Goal: Information Seeking & Learning: Check status

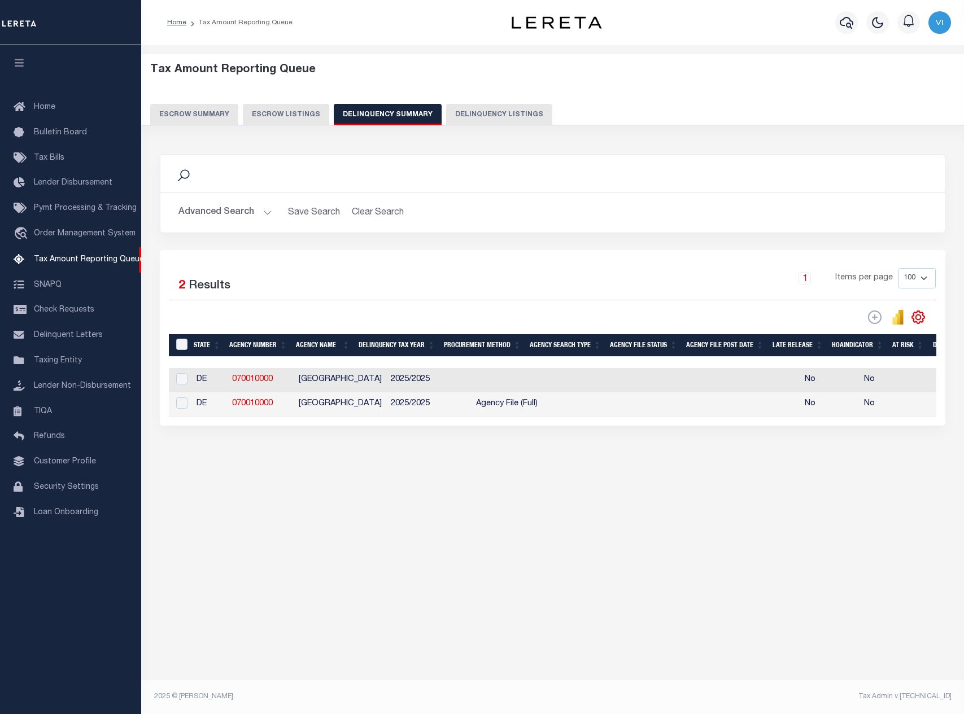
select select "100"
click at [707, 493] on div "Tax Amount Reporting Queue Escrow Summary Escrow Listings In" at bounding box center [553, 274] width 816 height 437
click at [459, 701] on footer "2025 © LERETA. Tax Admin v.1.2.12.1" at bounding box center [552, 697] width 822 height 34
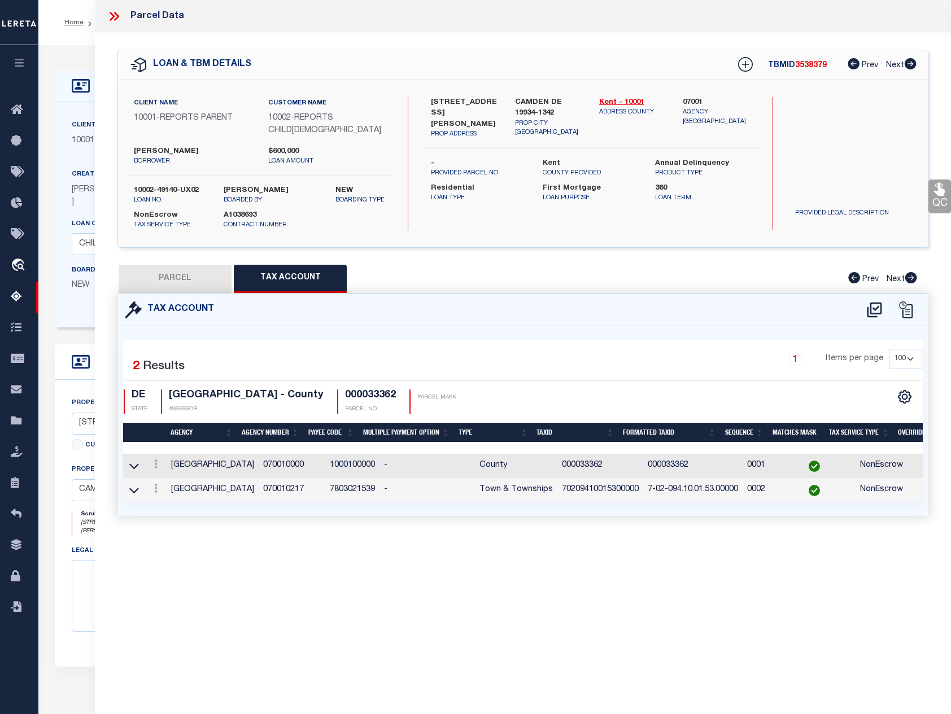
select select "100"
select select "155748"
select select "26359"
select select "10"
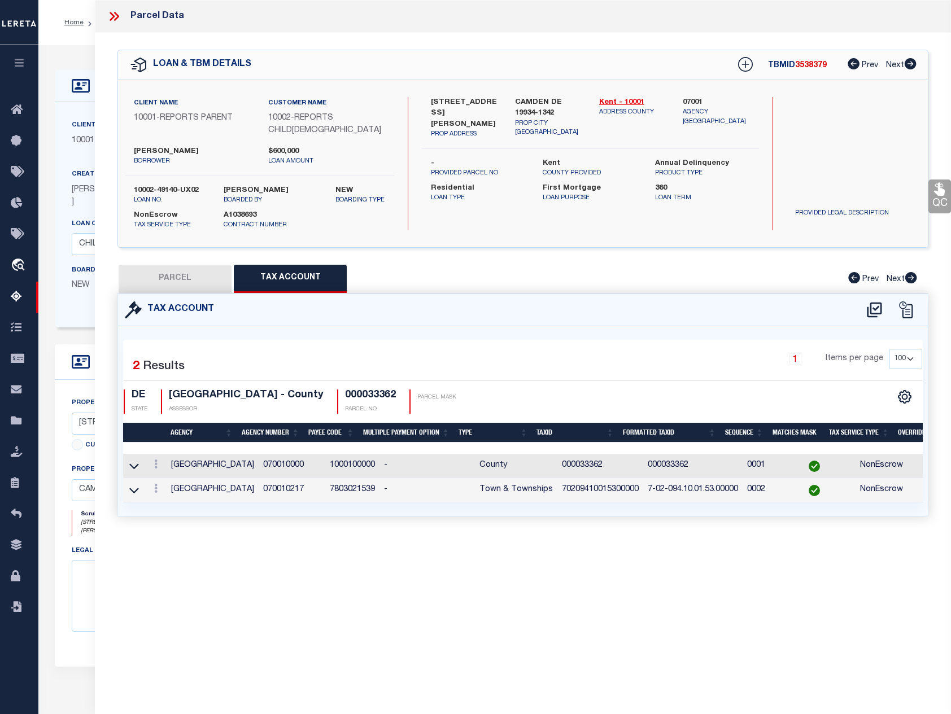
select select "NonEscrow"
click at [118, 16] on icon at bounding box center [116, 16] width 5 height 9
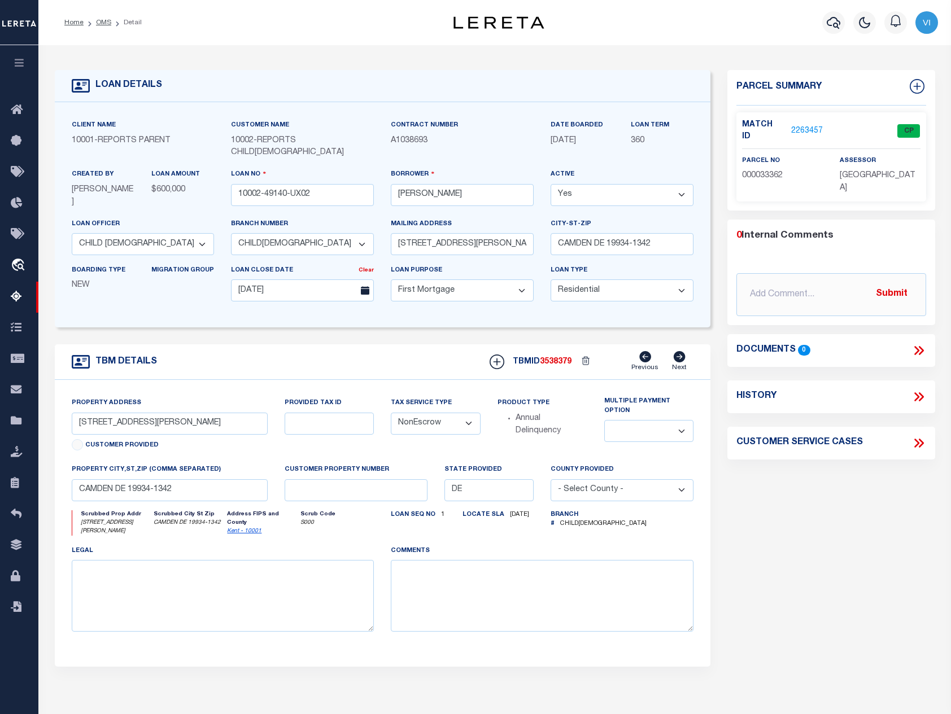
click at [800, 125] on link "2263457" at bounding box center [807, 131] width 32 height 12
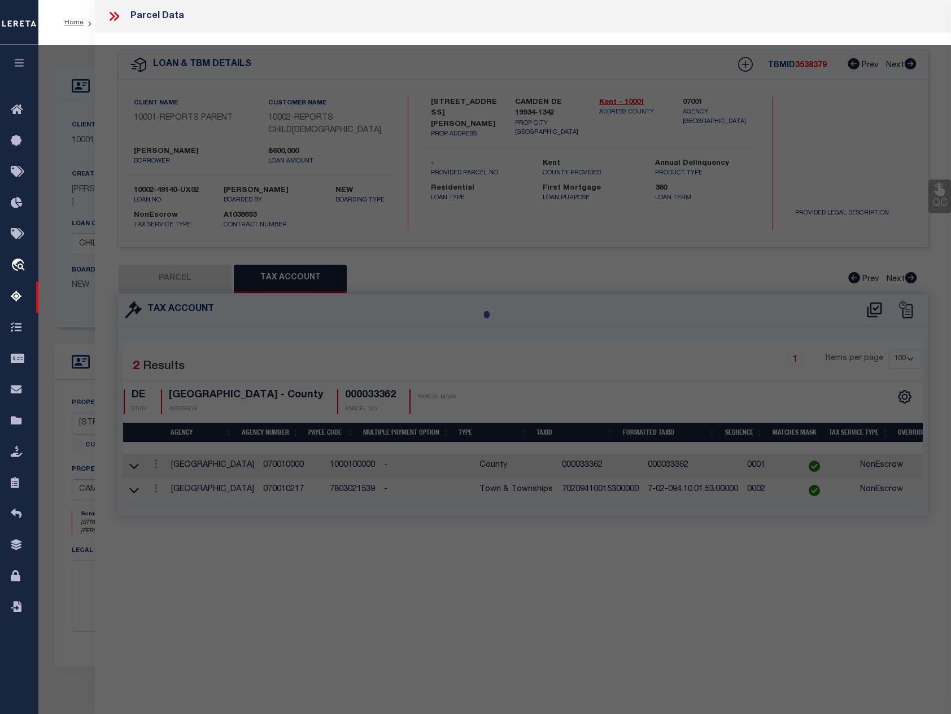
select select "AS"
select select
checkbox input "false"
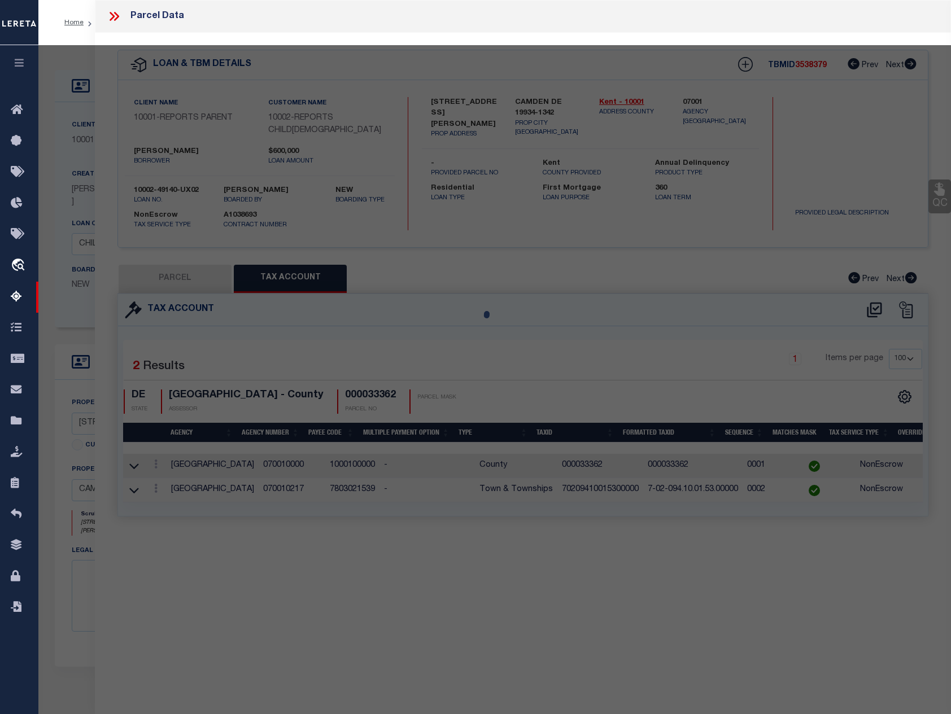
select select "CP"
type input "SINGH,JAGHIT"
select select "ATL"
select select "ADD"
type input "15 WESLEY ST"
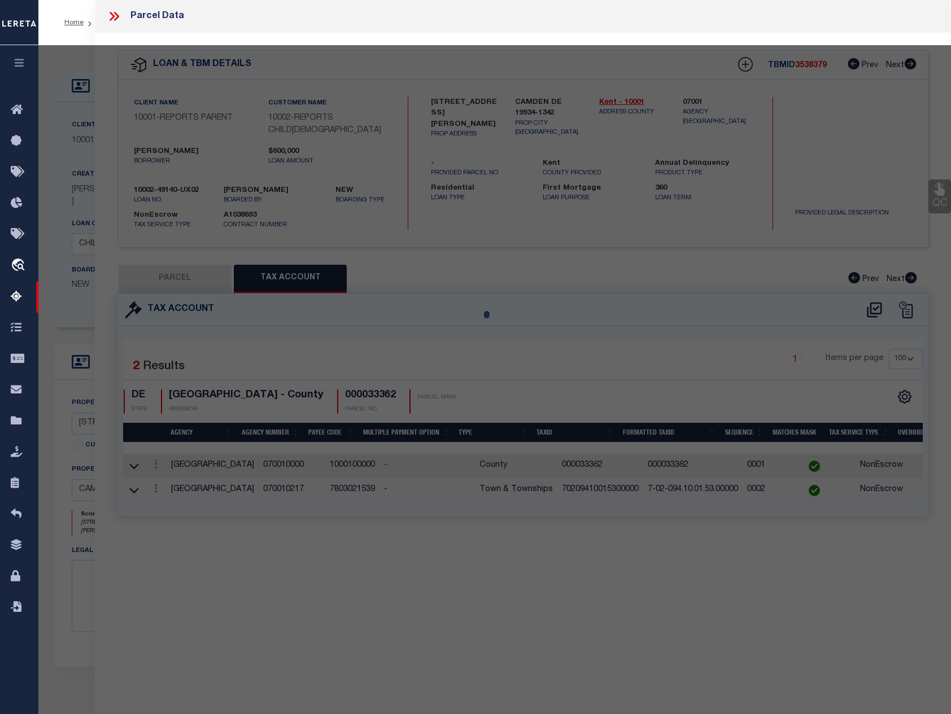
checkbox input "false"
type input "CAMDEN, DE 19934"
type textarea "S.E. SD. WESLEY ST., CAMDEN, LOTS #8 & 11 & S. 20 FT. LOTS #7&12"
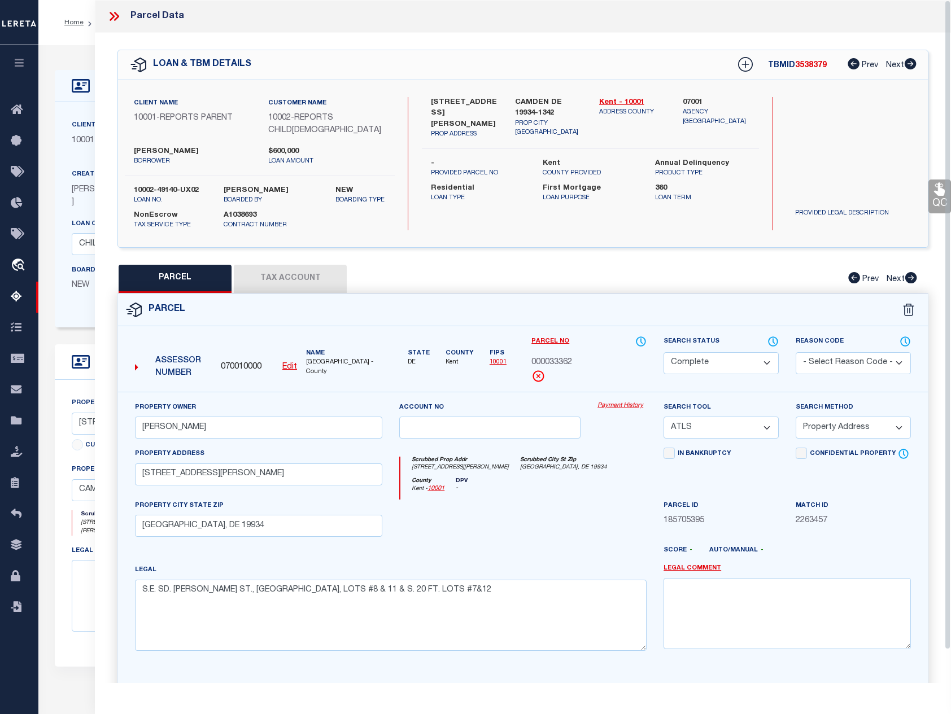
click at [324, 265] on button "Tax Account" at bounding box center [290, 279] width 113 height 28
select select "100"
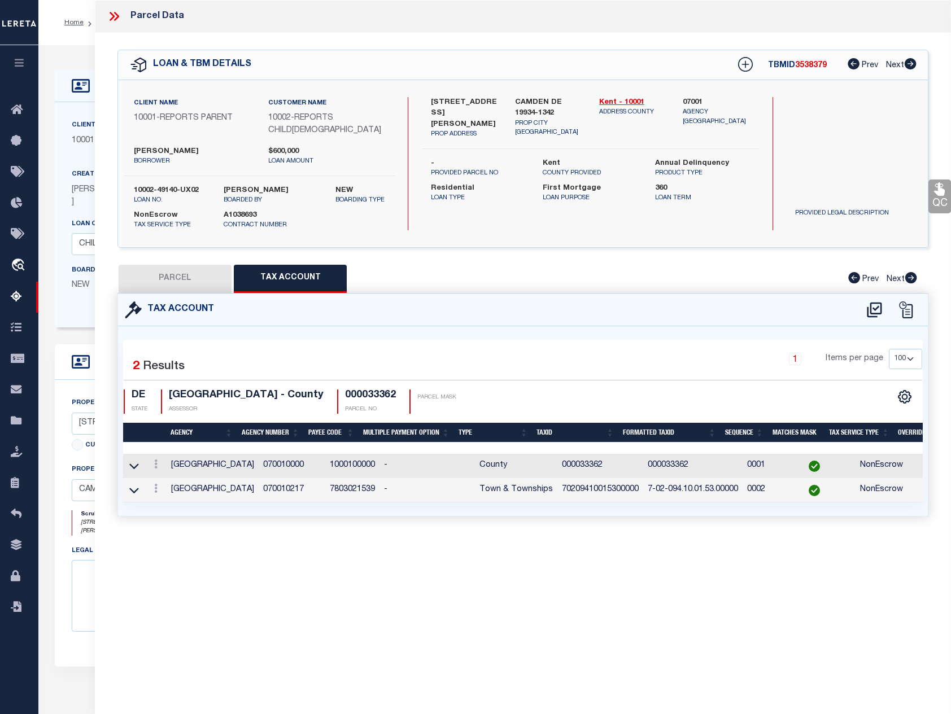
click at [262, 481] on td "070010217" at bounding box center [292, 490] width 67 height 24
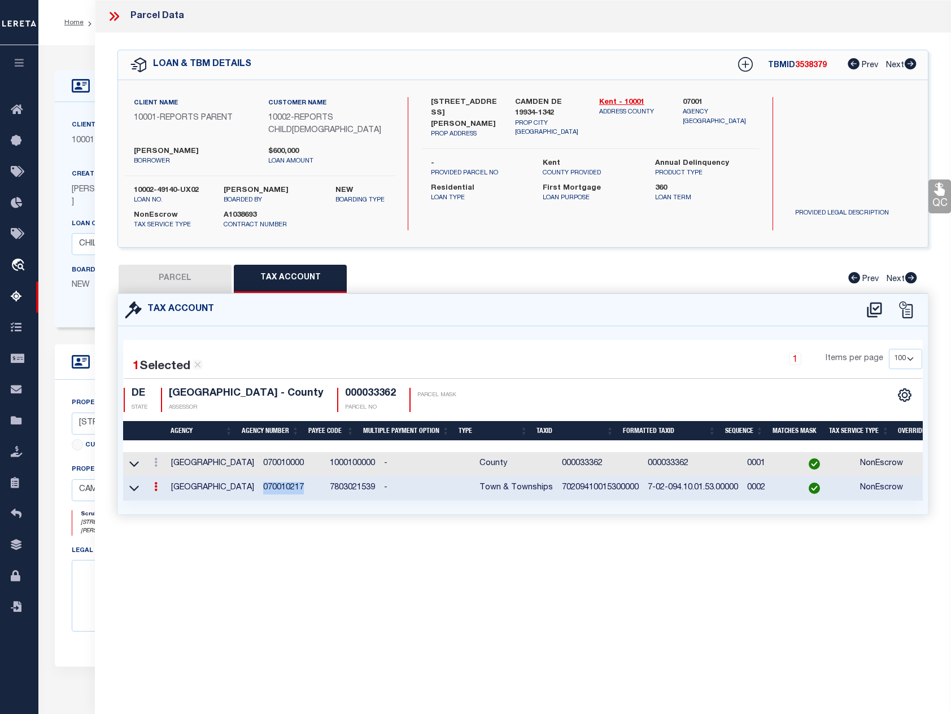
click at [262, 481] on td "070010217" at bounding box center [292, 488] width 67 height 24
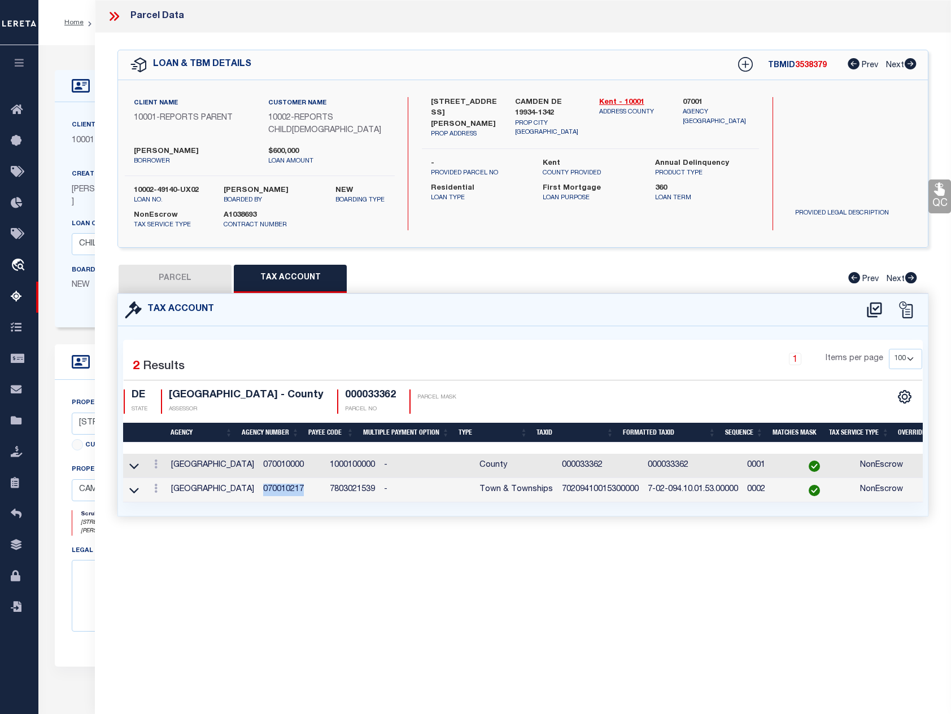
copy td "070010217"
click at [115, 16] on icon at bounding box center [112, 16] width 5 height 9
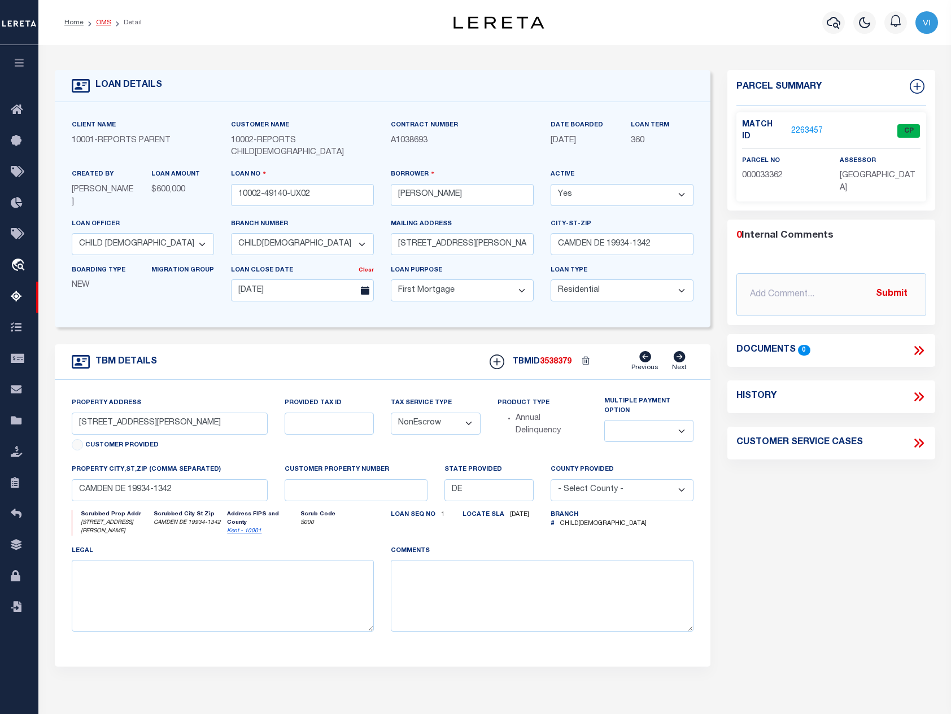
click at [109, 24] on link "OMS" at bounding box center [103, 22] width 15 height 7
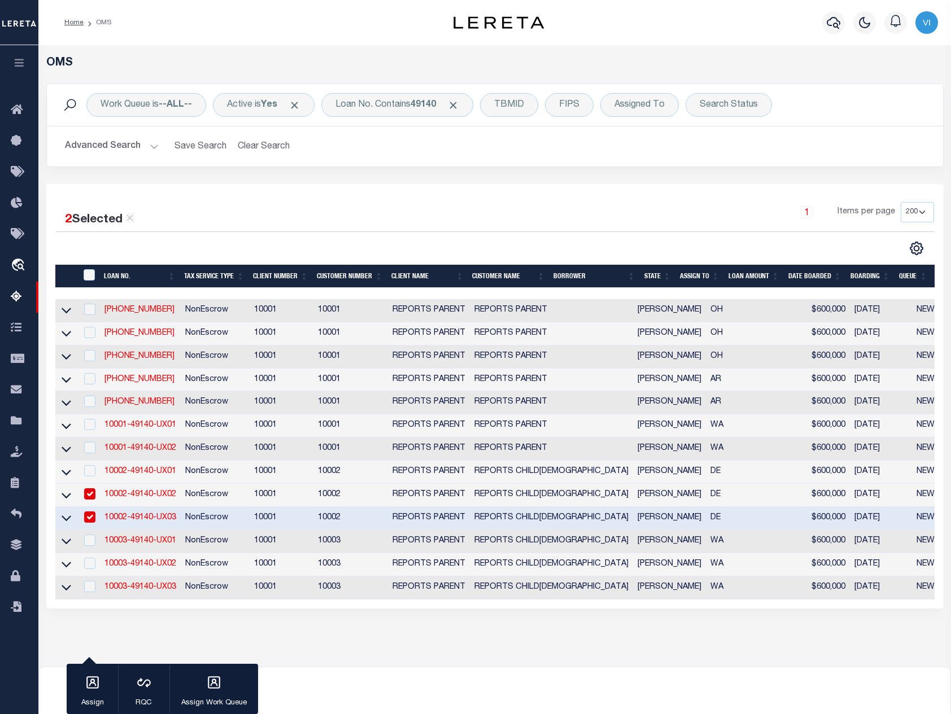
click at [91, 496] on input "checkbox" at bounding box center [89, 493] width 11 height 11
checkbox input "false"
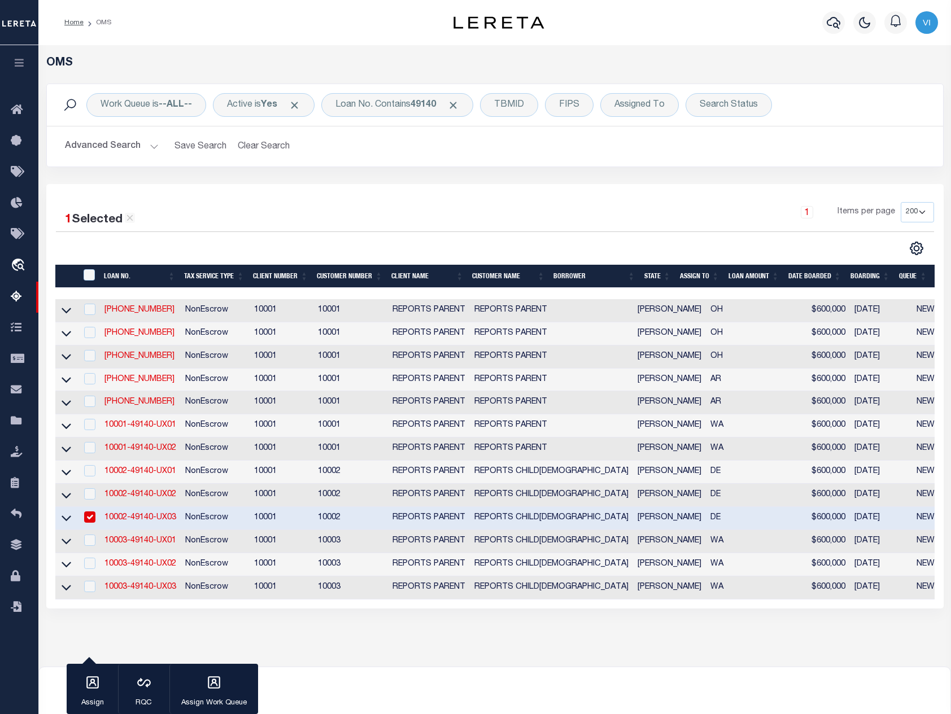
click at [90, 523] on input "checkbox" at bounding box center [89, 516] width 11 height 11
checkbox input "false"
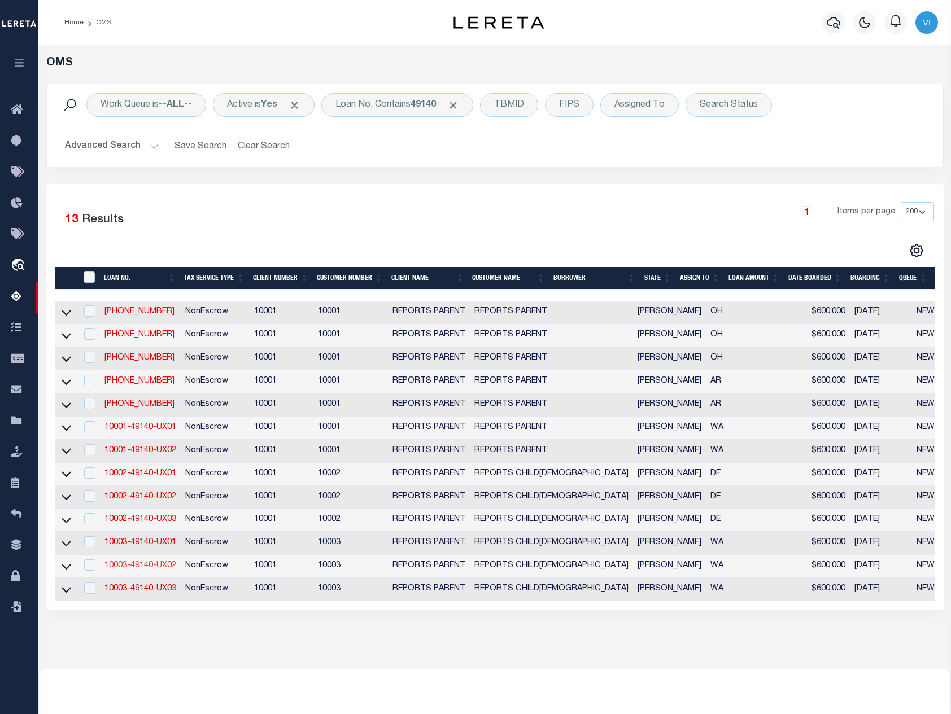
click at [156, 570] on link "10003-49140-UX02" at bounding box center [140, 566] width 72 height 8
type input "10003-49140-UX02"
select select
type input "197 CAMERON LAKE LOOP RD"
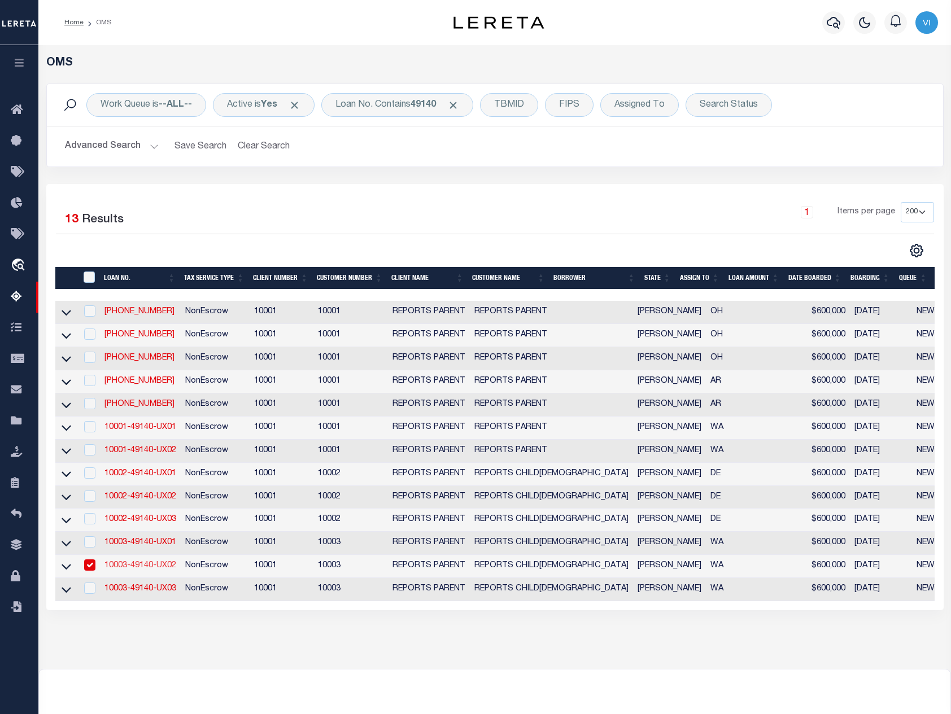
type input "OKANOGAN WA 98840-9773"
select select
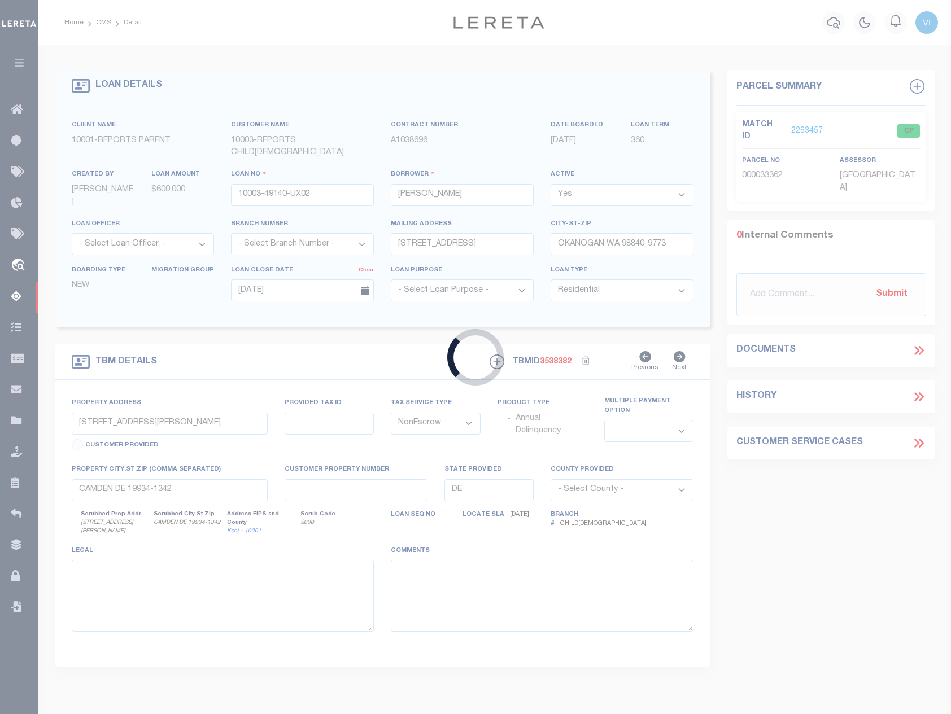
type input "197 CAMERON LAKE LOOP RD"
select select
type input "OKANOGAN WA 98840-9773"
type input "WA"
select select
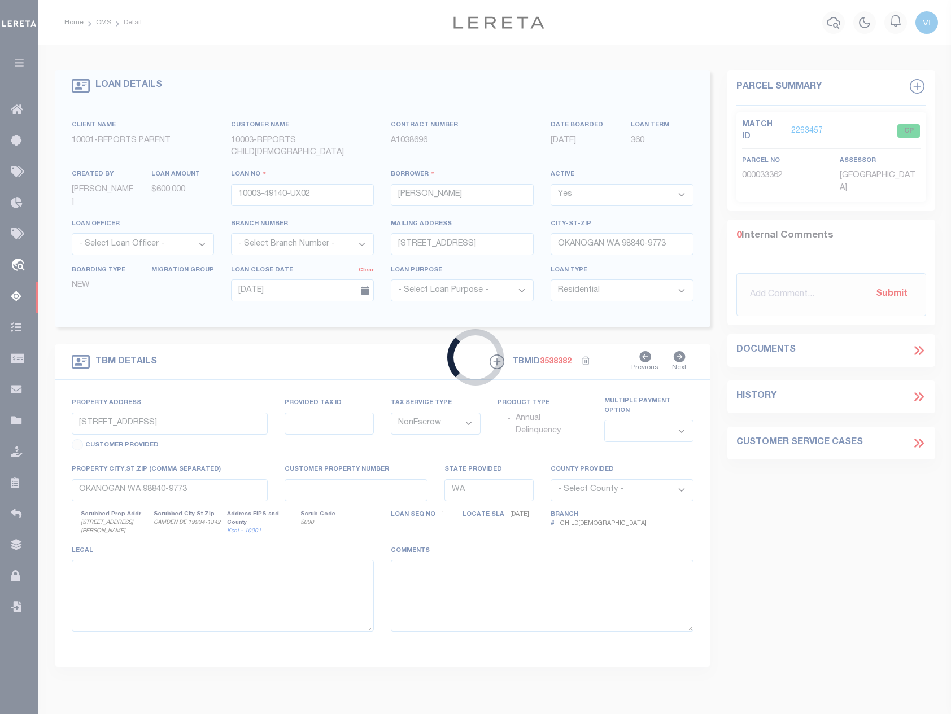
select select "26360"
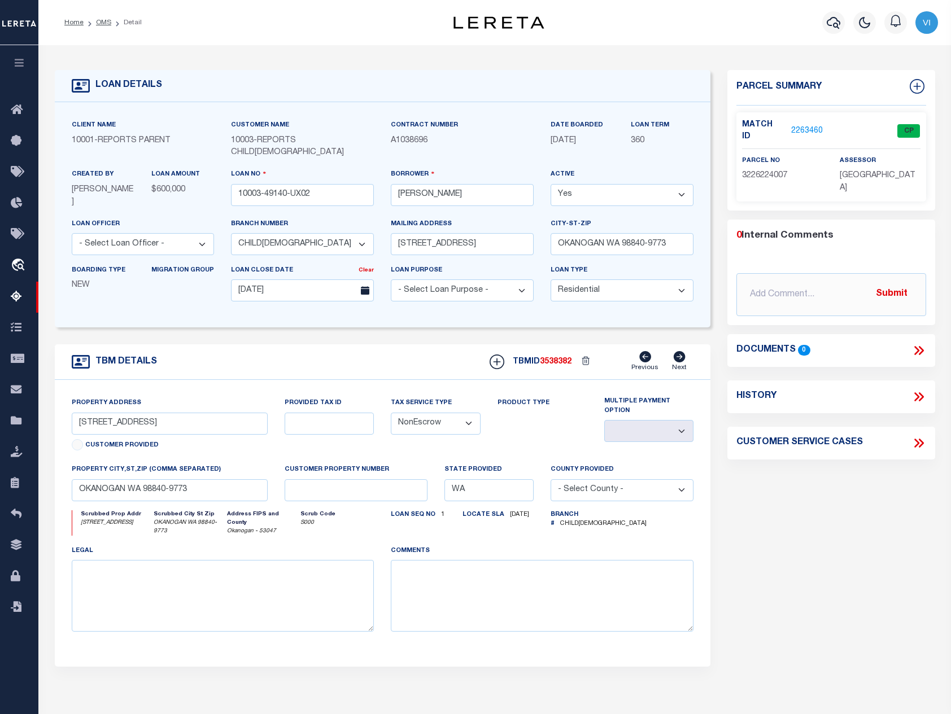
click at [802, 125] on link "2263460" at bounding box center [807, 131] width 32 height 12
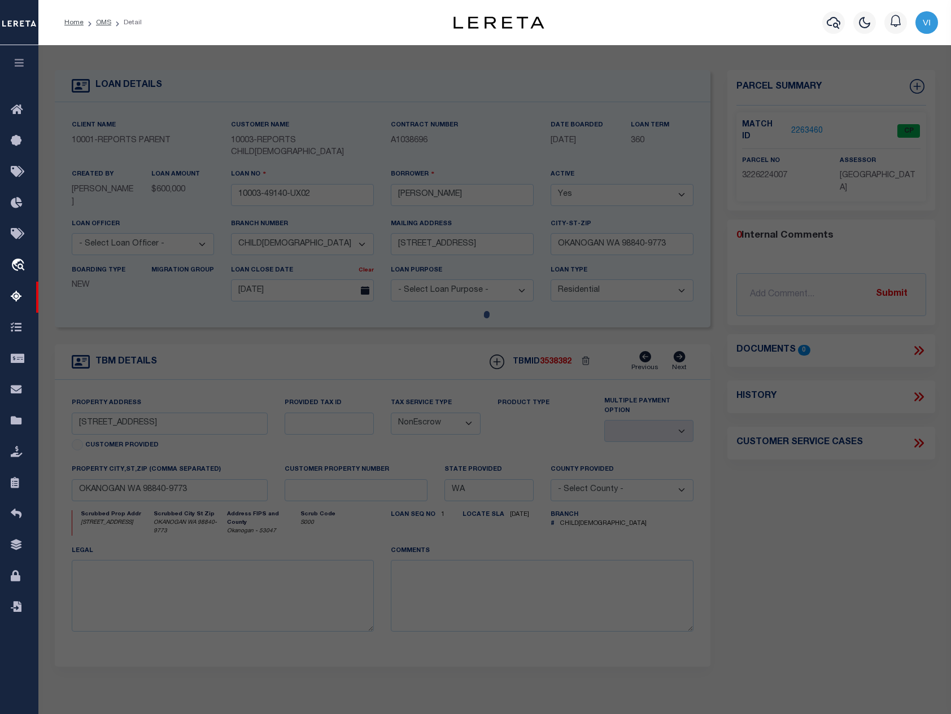
select select "AS"
select select
checkbox input "false"
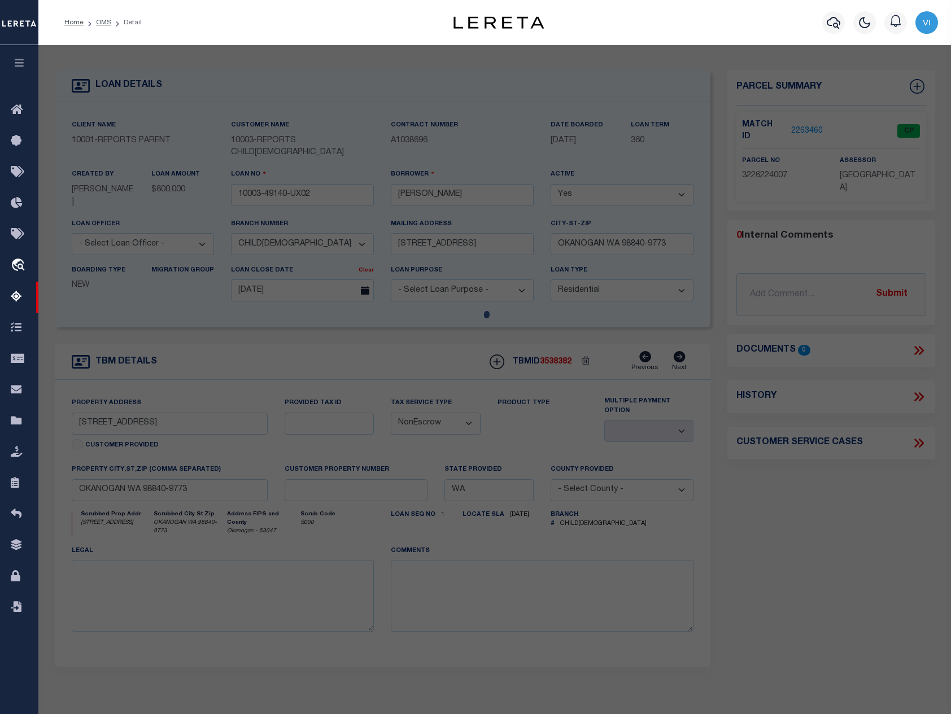
select select "CP"
type input "WOOLSEY,TIMOTHY W"
select select "ATL"
select select "ADD"
type input "197 CAMERON LAKE LOOP RD"
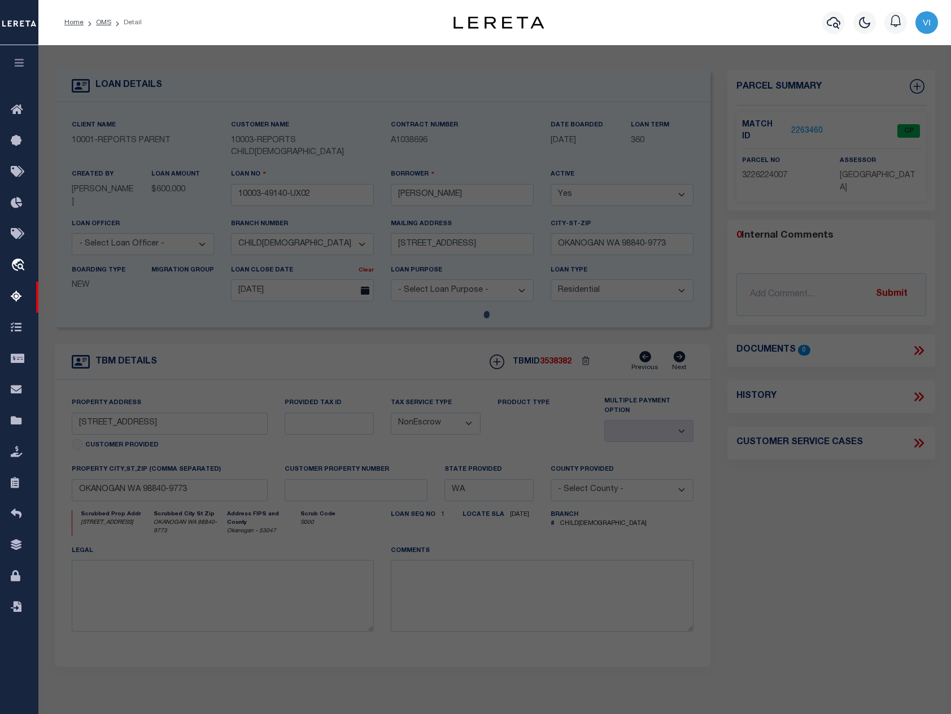
checkbox input "false"
type input "OKANOGAN, WA 98840"
type textarea "N1/2 NW NW"
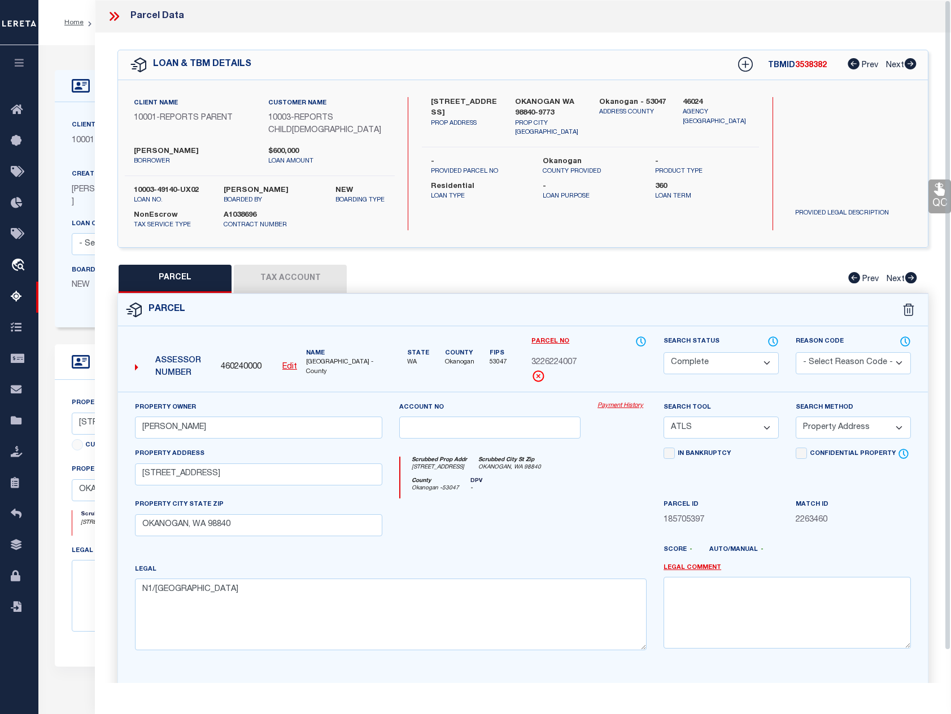
click at [279, 275] on button "Tax Account" at bounding box center [290, 279] width 113 height 28
select select "100"
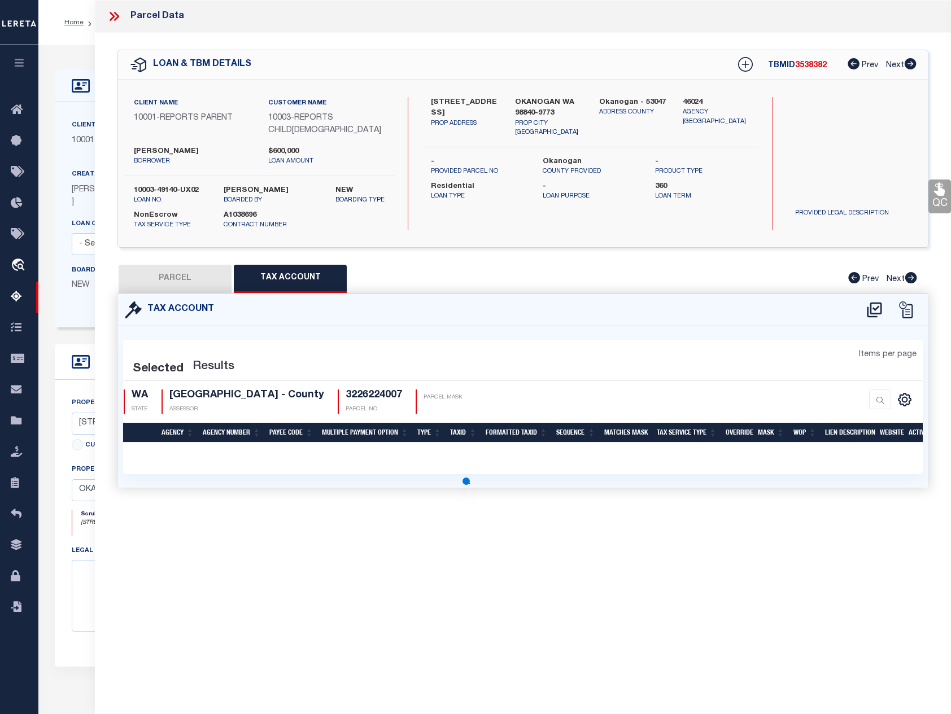
select select "100"
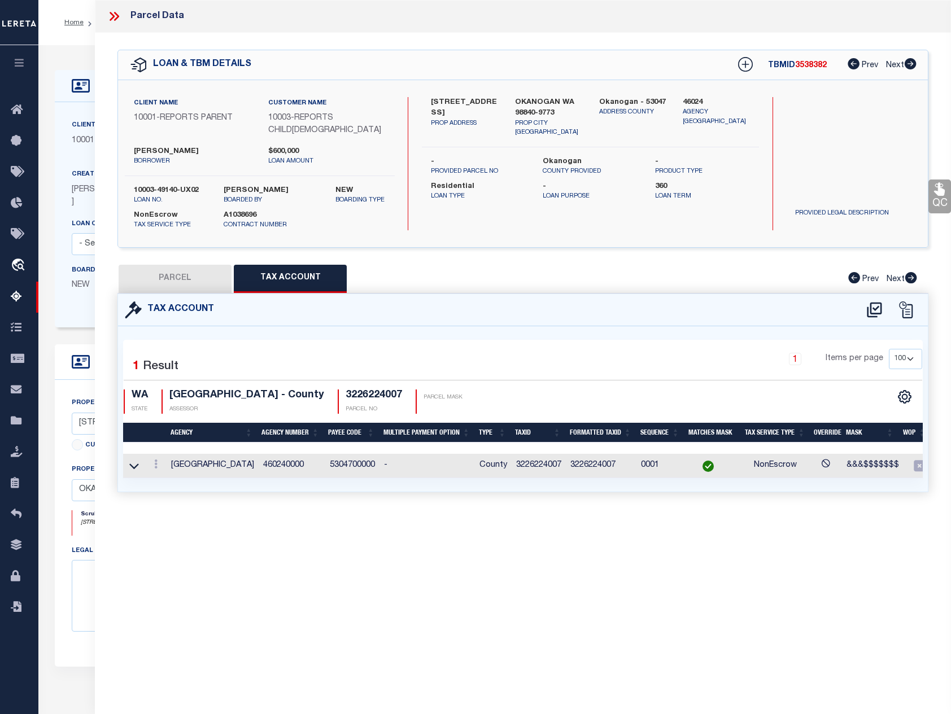
click at [286, 454] on td "460240000" at bounding box center [292, 466] width 67 height 24
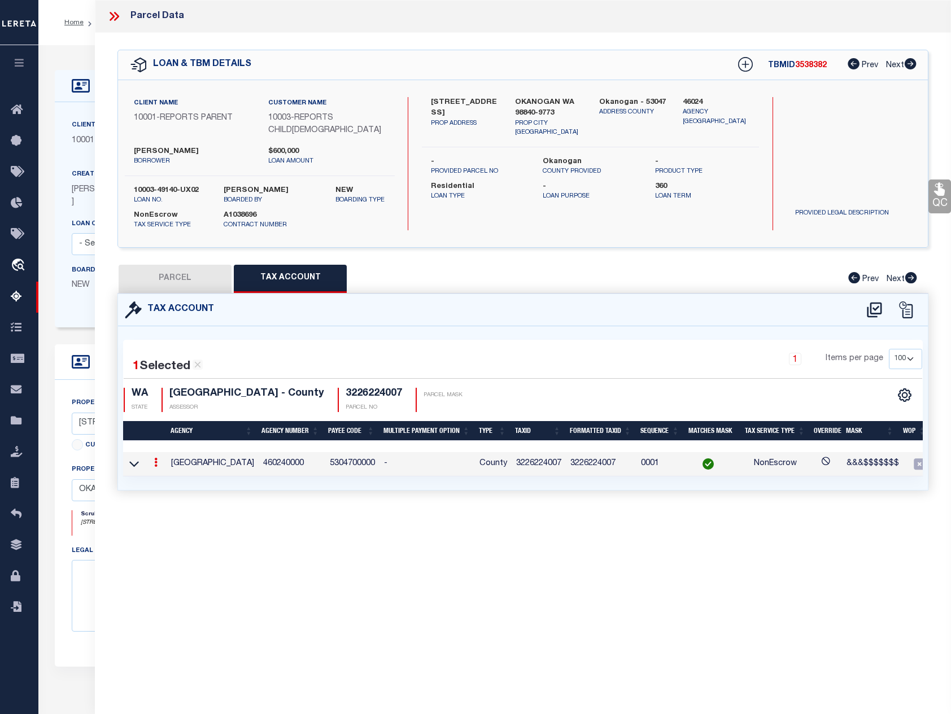
click at [286, 452] on td "460240000" at bounding box center [292, 464] width 67 height 24
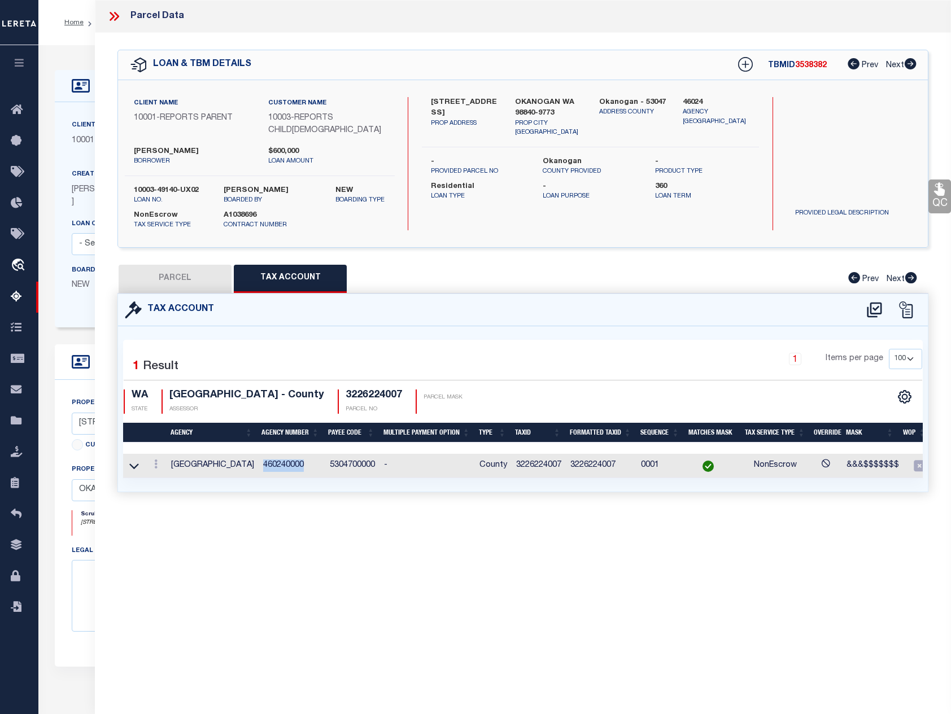
copy td "460240000"
click at [443, 523] on div "Parcel Data QC QC QC - Select Status - Ready to QC" at bounding box center [523, 341] width 856 height 683
click at [167, 265] on button "PARCEL" at bounding box center [175, 279] width 113 height 28
select select "AS"
select select
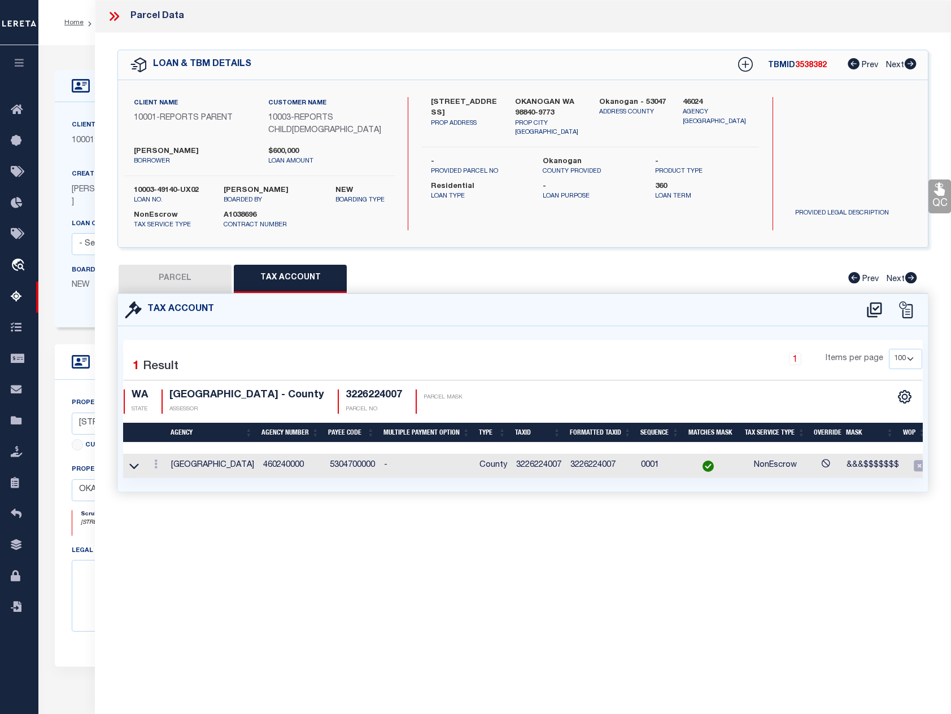
select select
checkbox input "false"
select select "CP"
type input "WOOLSEY,TIMOTHY W"
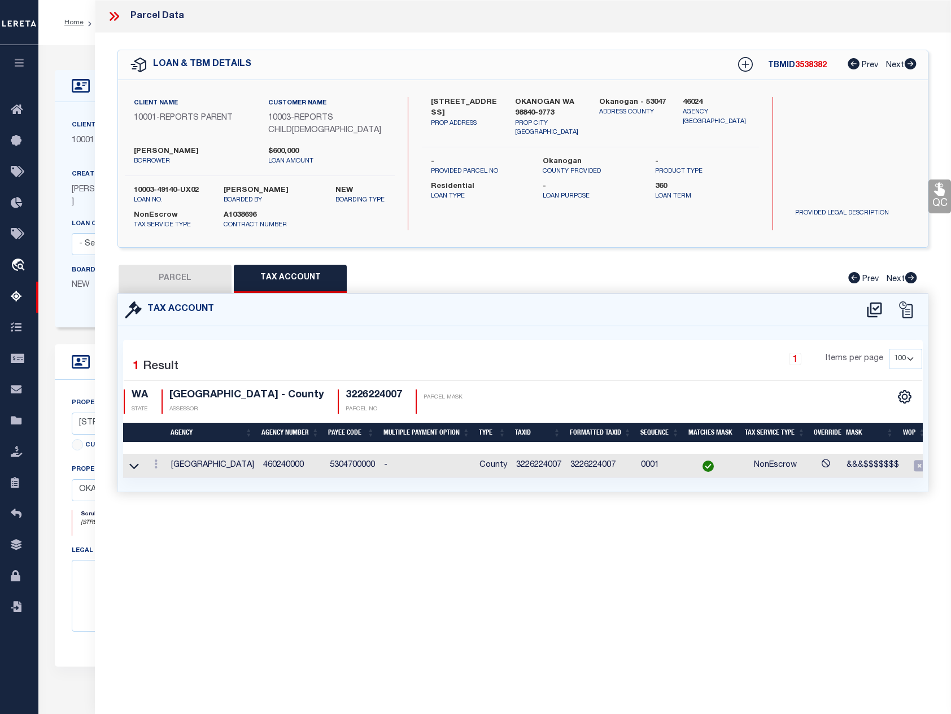
select select "ATL"
select select "ADD"
type input "197 CAMERON LAKE LOOP RD"
checkbox input "false"
type input "OKANOGAN, WA 98840"
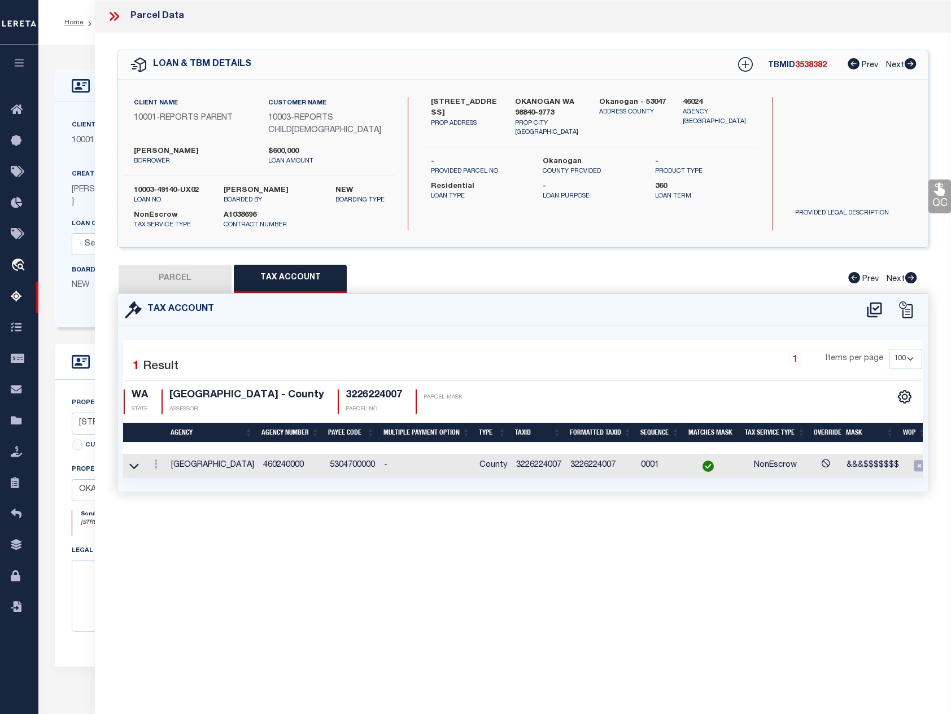
type textarea "N1/2 NW NW"
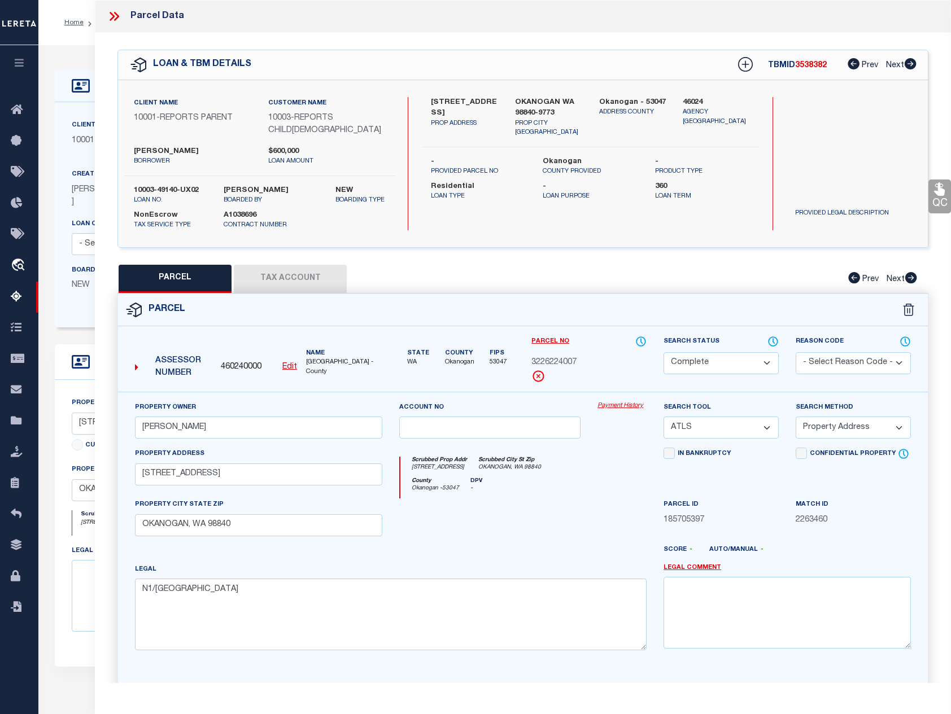
click at [116, 13] on icon at bounding box center [116, 16] width 5 height 9
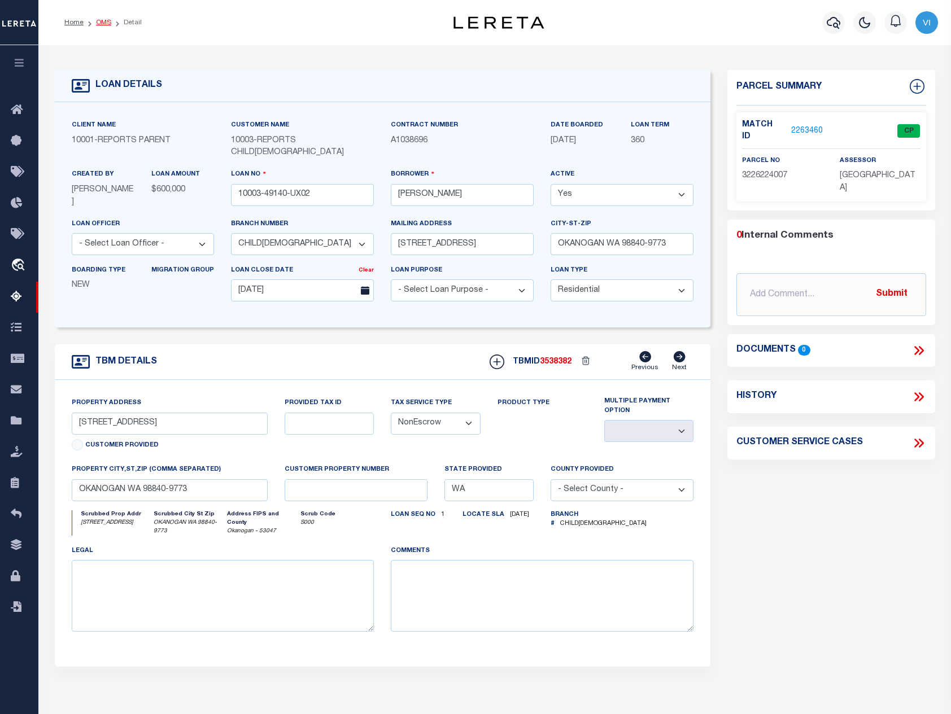
click at [101, 19] on link "OMS" at bounding box center [103, 22] width 15 height 7
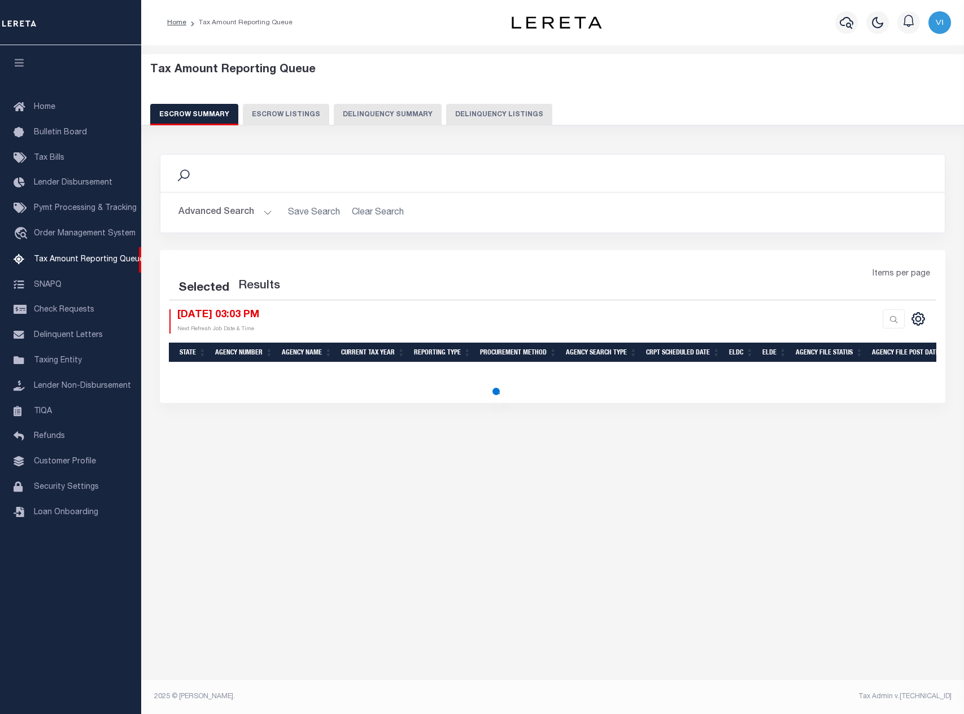
select select "100"
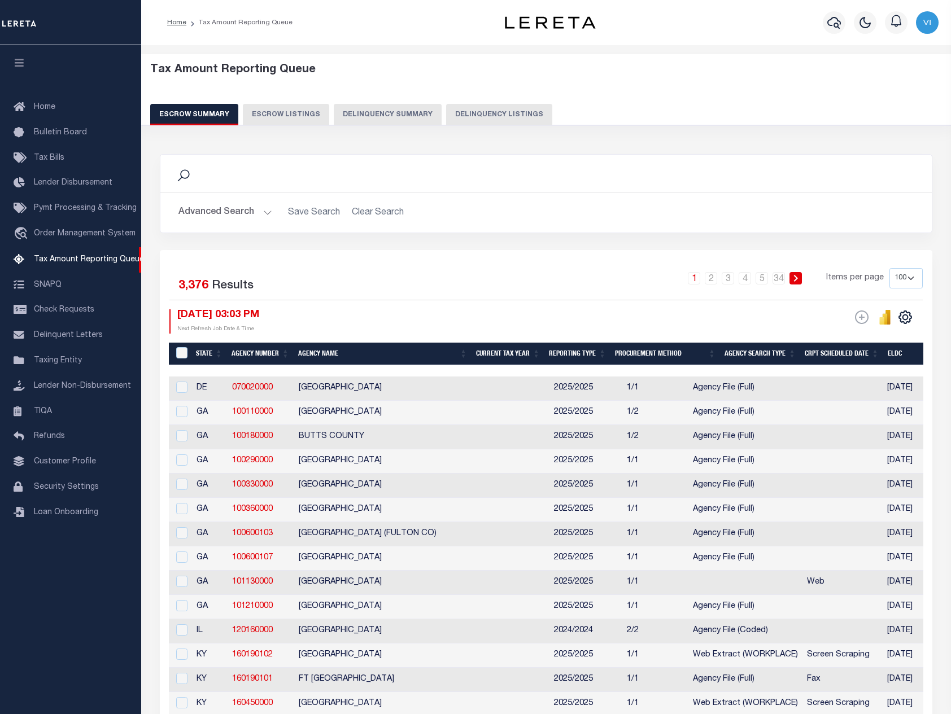
click at [413, 120] on button "Delinquency Summary" at bounding box center [388, 114] width 108 height 21
select select "100"
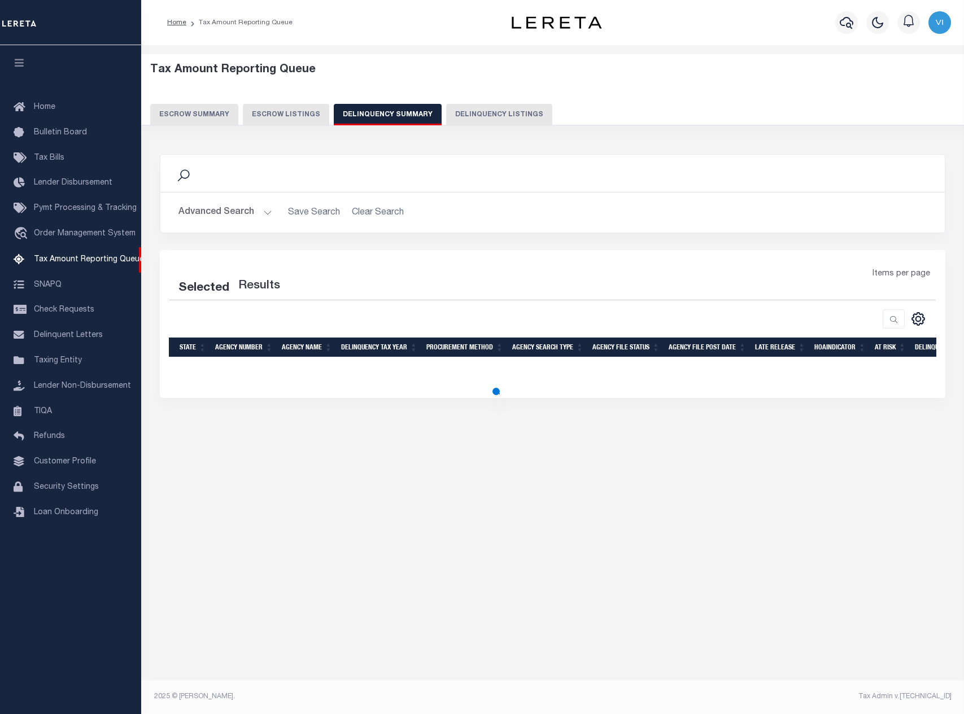
select select "100"
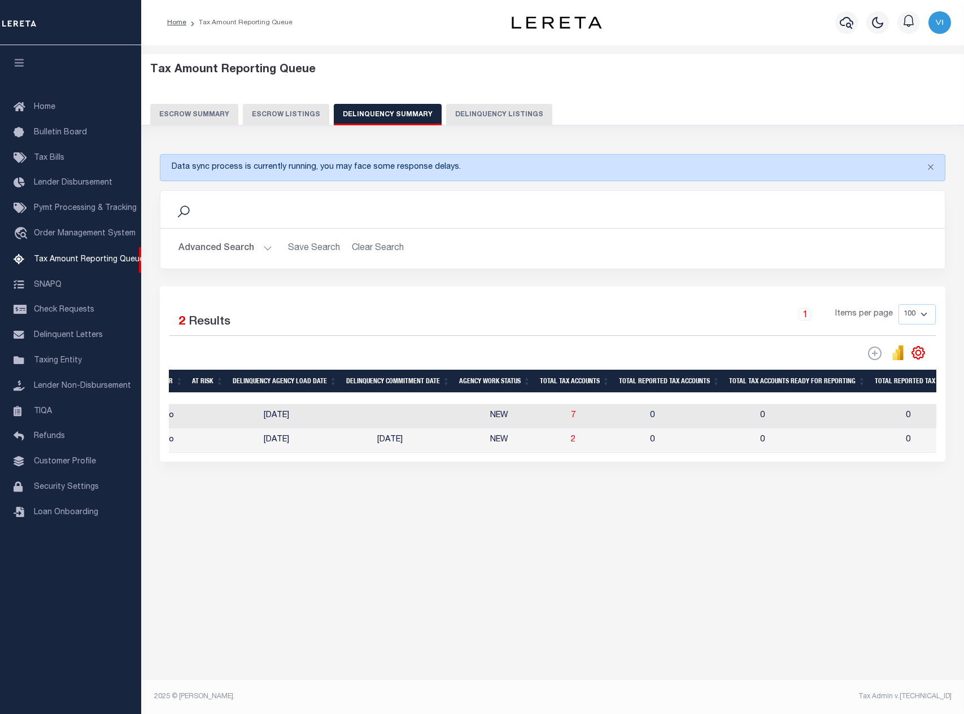
scroll to position [0, 824]
click at [443, 441] on td "2" at bounding box center [482, 440] width 79 height 24
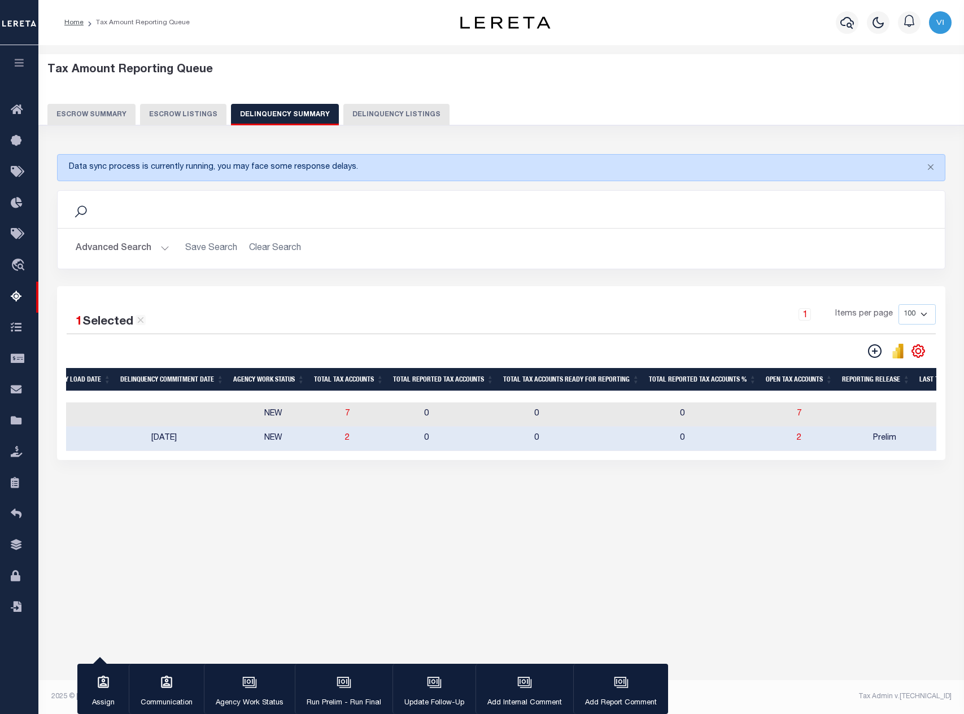
click at [340, 440] on td "2" at bounding box center [379, 439] width 79 height 24
checkbox input "false"
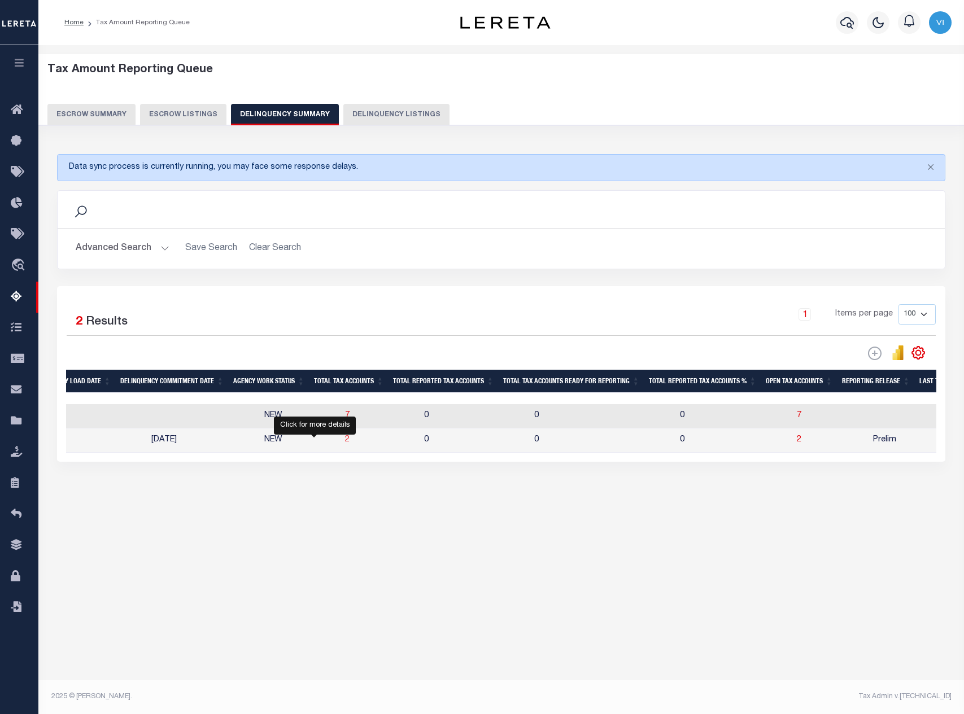
click at [345, 443] on span "2" at bounding box center [347, 440] width 5 height 8
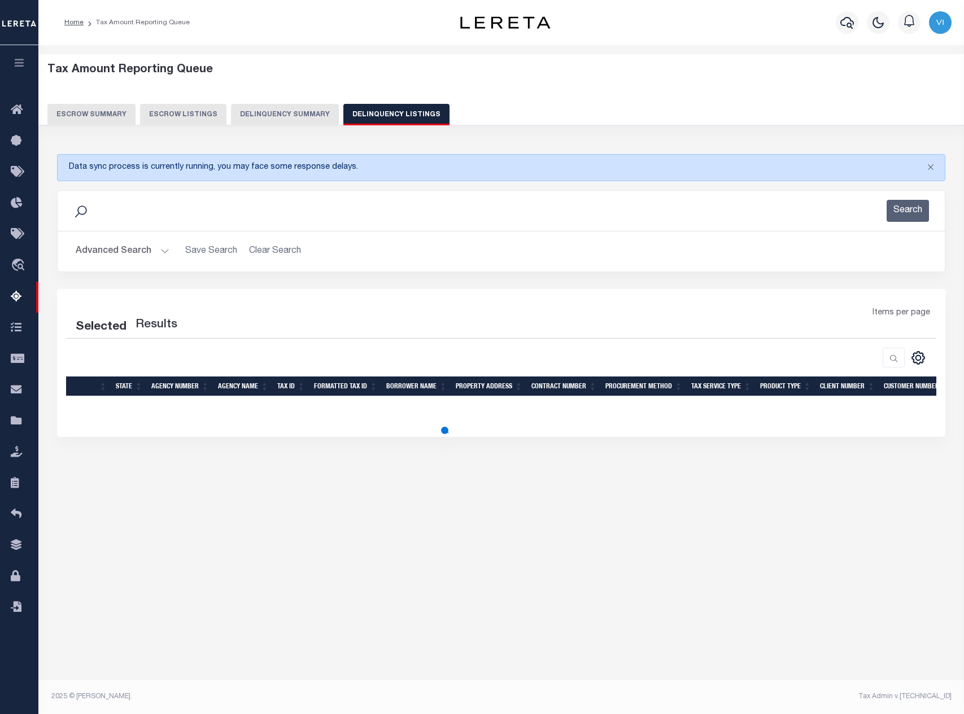
select select "100"
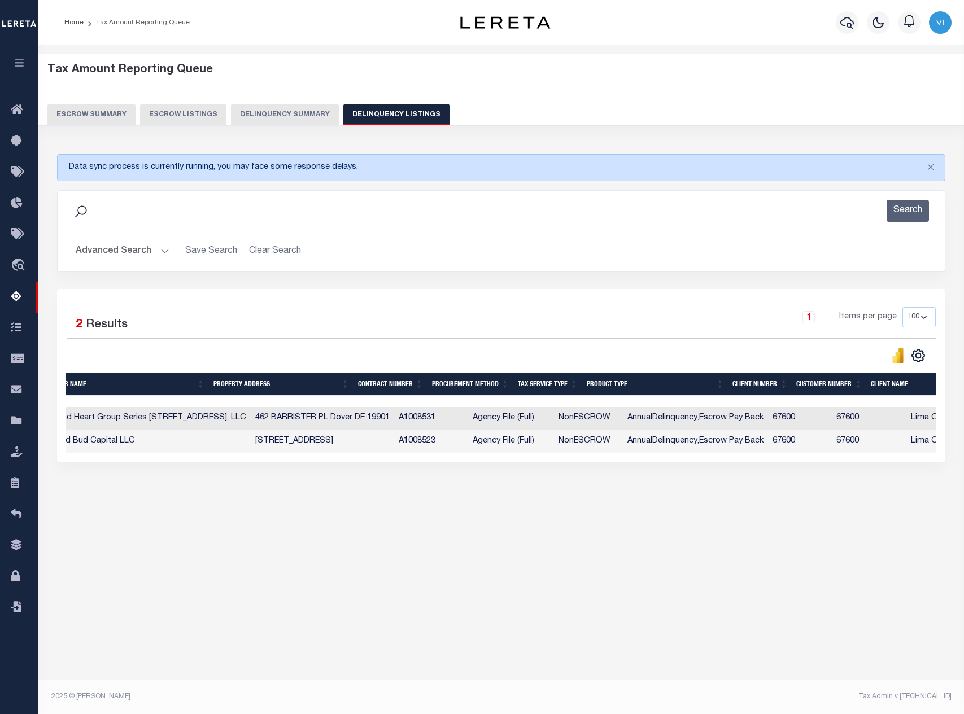
scroll to position [0, 565]
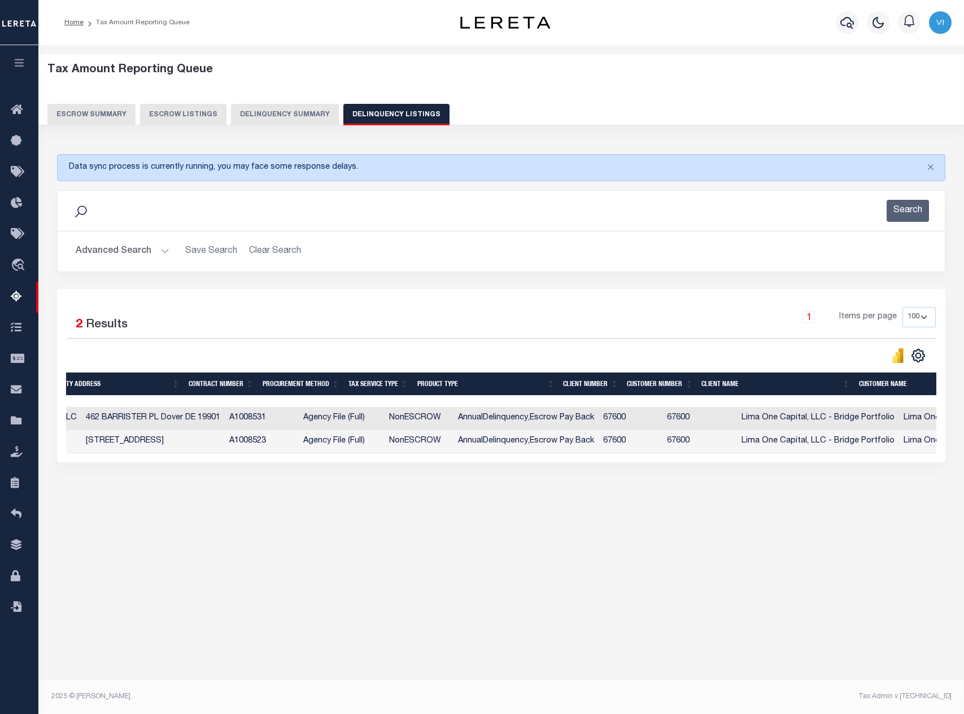
click at [311, 123] on button "Delinquency Summary" at bounding box center [285, 114] width 108 height 21
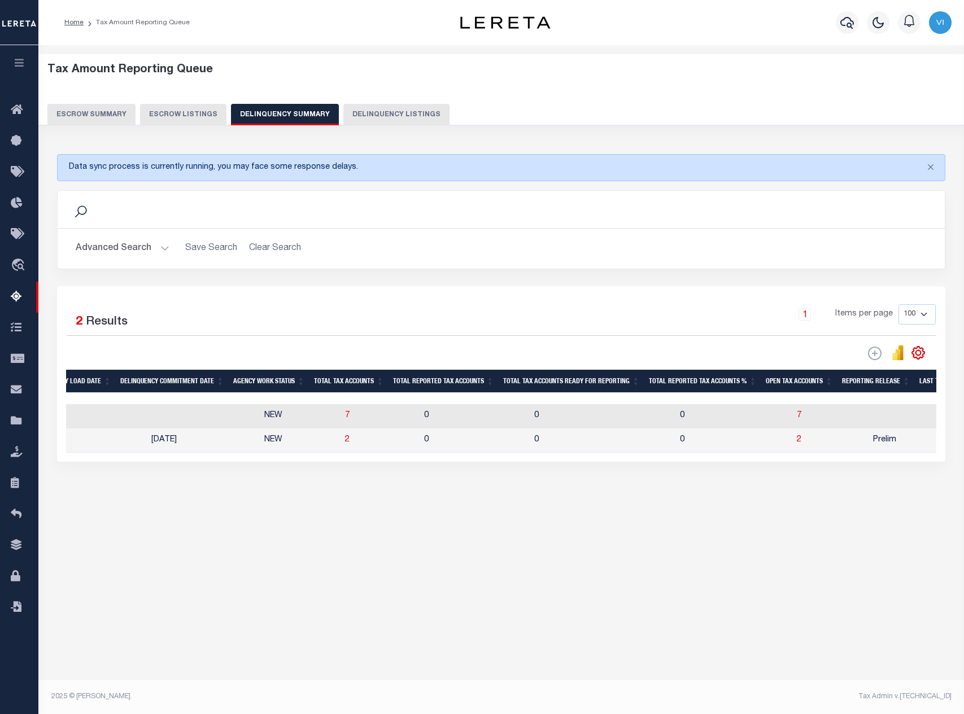
scroll to position [0, 1217]
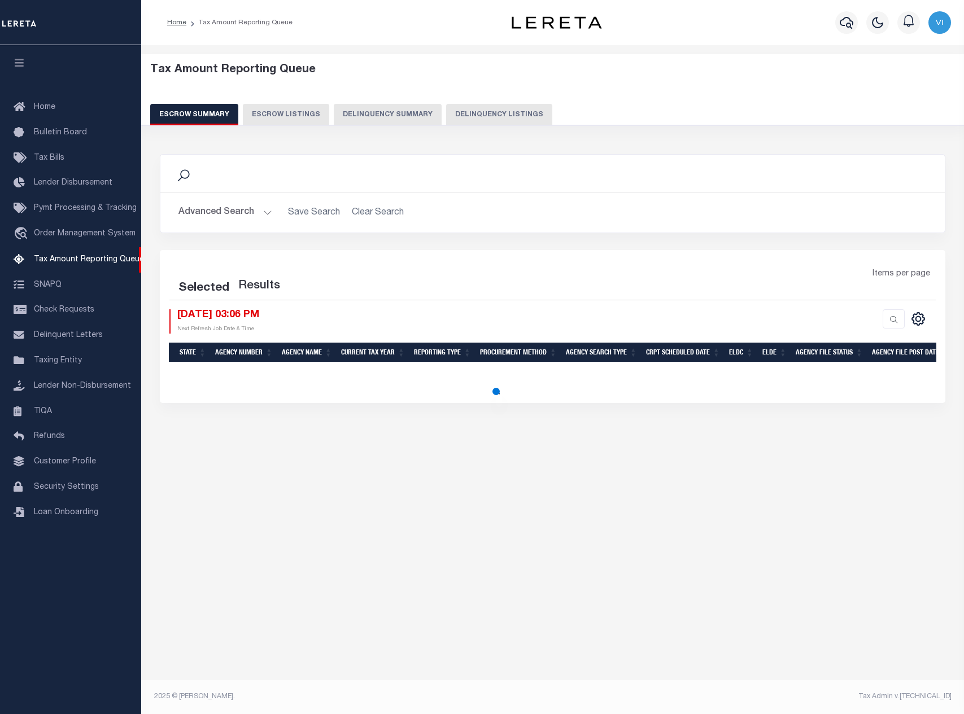
select select "100"
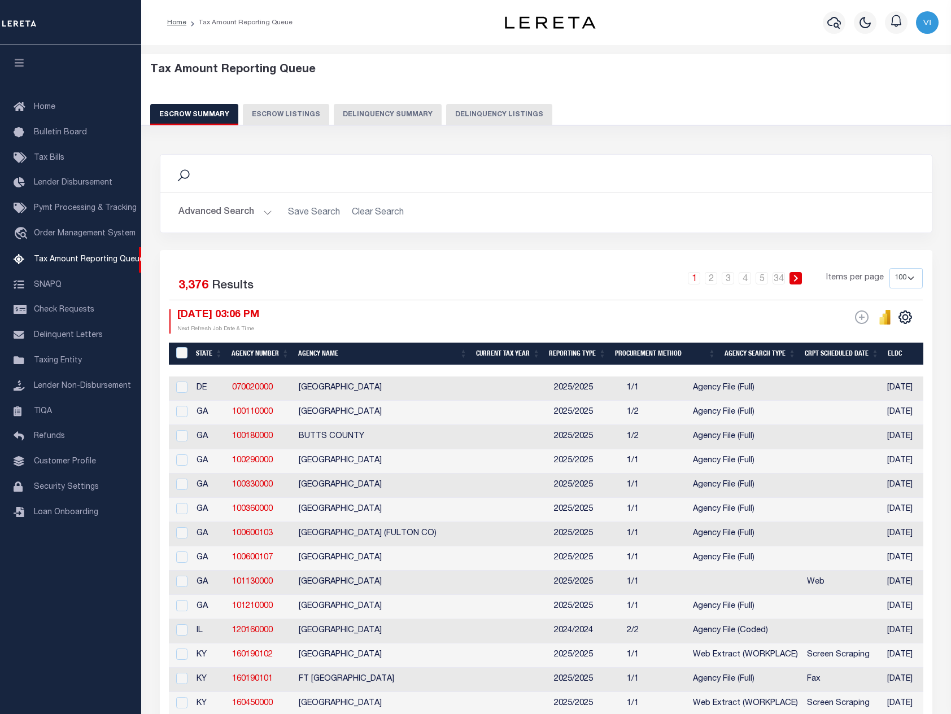
click at [382, 103] on div "Tax Amount Reporting Queue Escrow Summary Escrow Listings Delinquency Summary" at bounding box center [546, 94] width 792 height 62
click at [384, 121] on button "Delinquency Summary" at bounding box center [388, 114] width 108 height 21
select select "100"
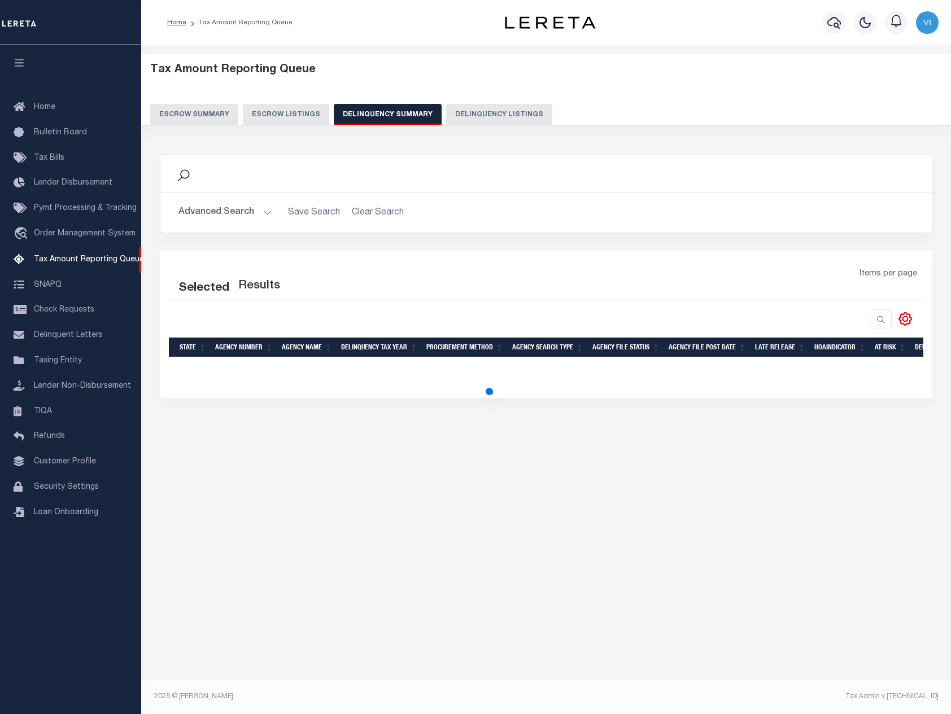
select select "100"
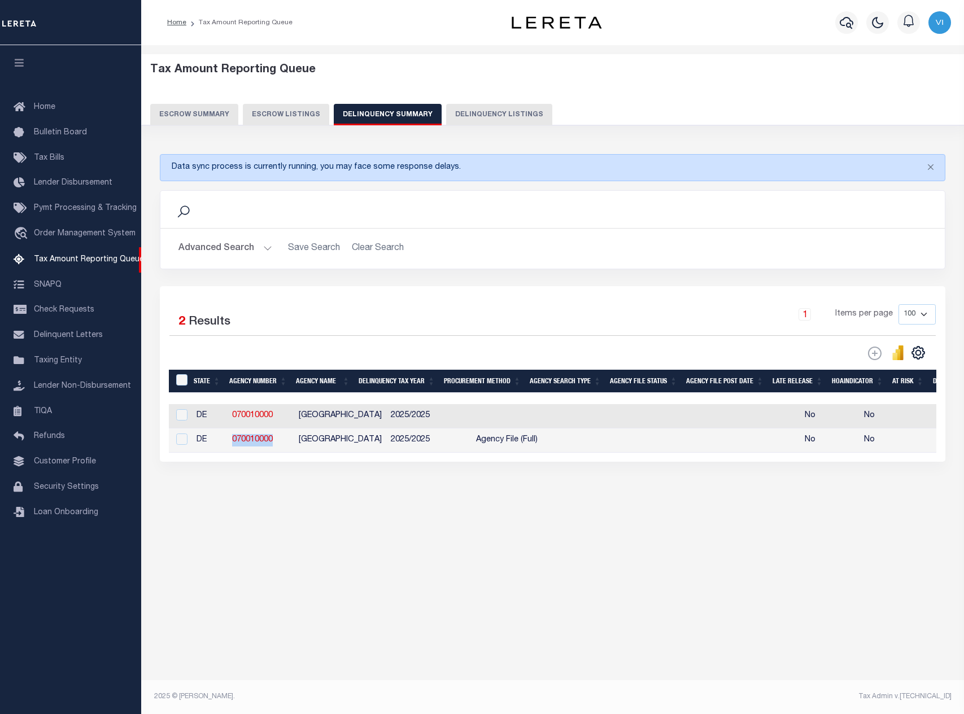
drag, startPoint x: 292, startPoint y: 440, endPoint x: 227, endPoint y: 445, distance: 65.6
copy tr "070010000"
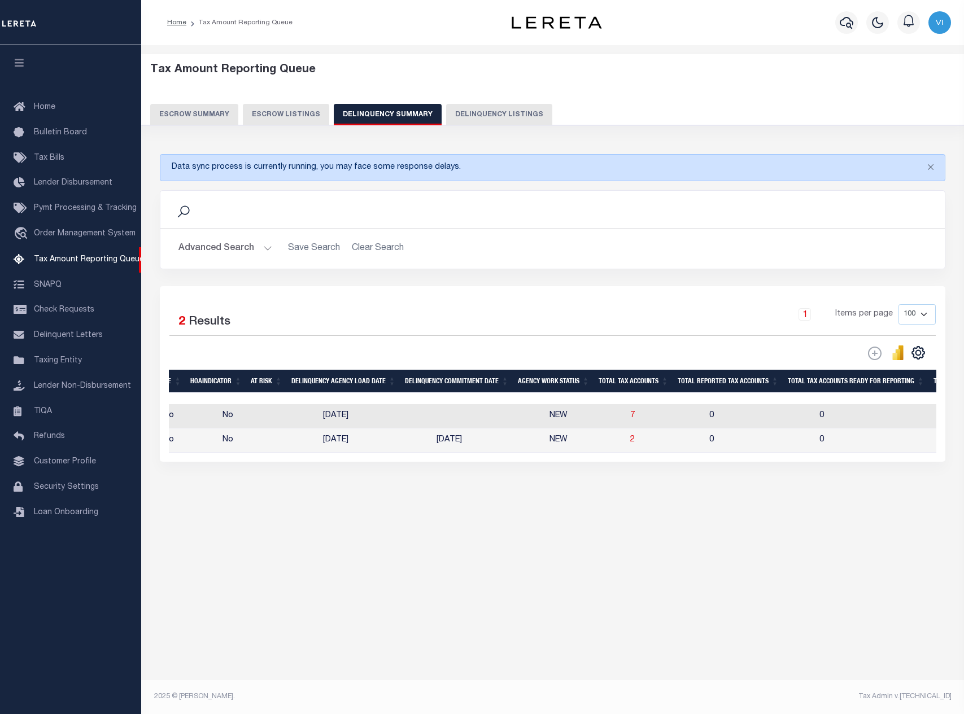
click at [625, 443] on td "2" at bounding box center [664, 440] width 79 height 24
checkbox input "true"
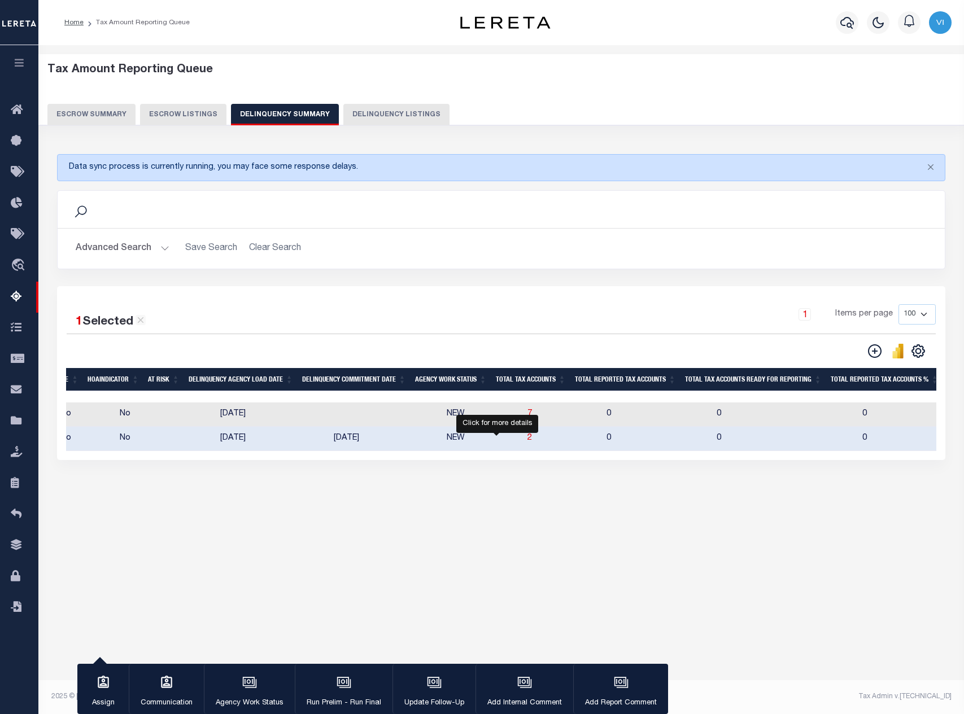
click at [527, 441] on span "2" at bounding box center [529, 438] width 5 height 8
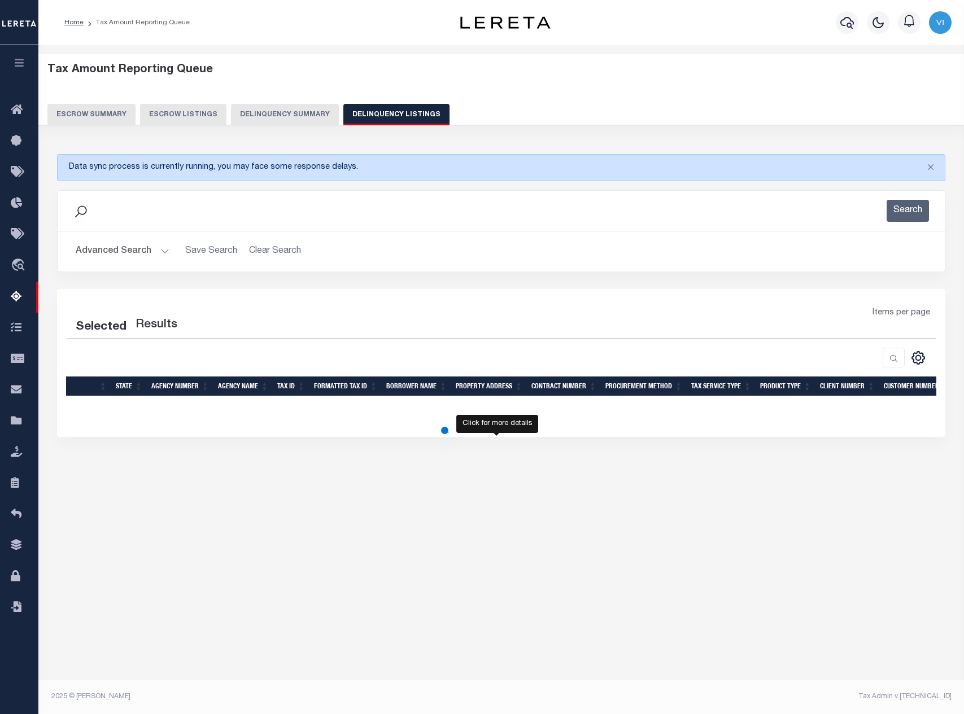
select select "100"
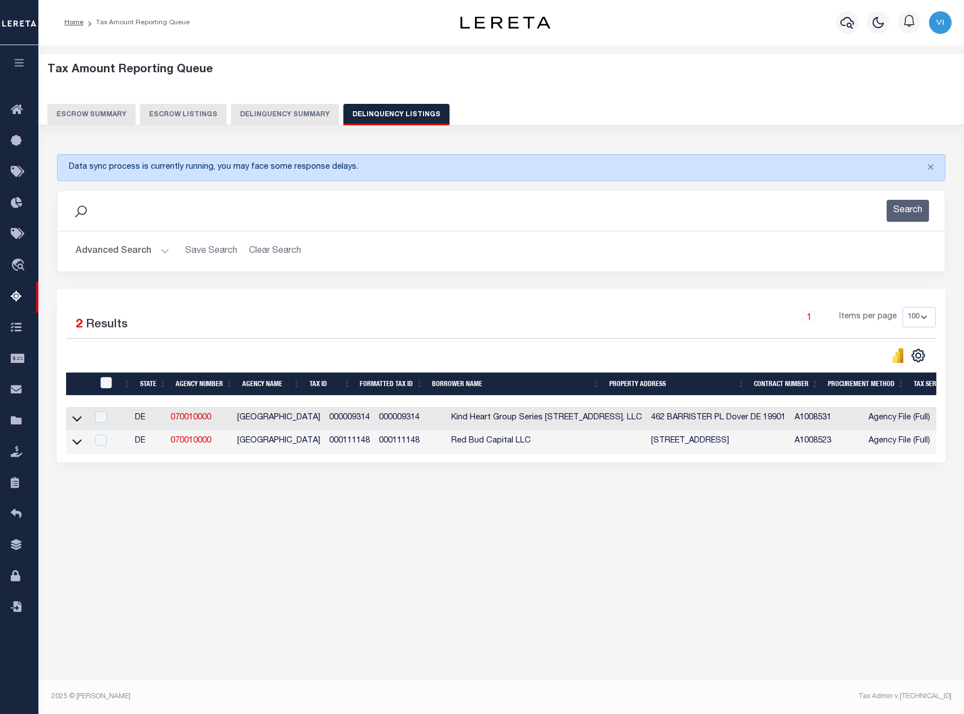
click at [476, 564] on div "Tax Amount Reporting Queue Escrow Summary Escrow Listings" at bounding box center [500, 304] width 925 height 519
click at [283, 113] on button "Delinquency Summary" at bounding box center [285, 114] width 108 height 21
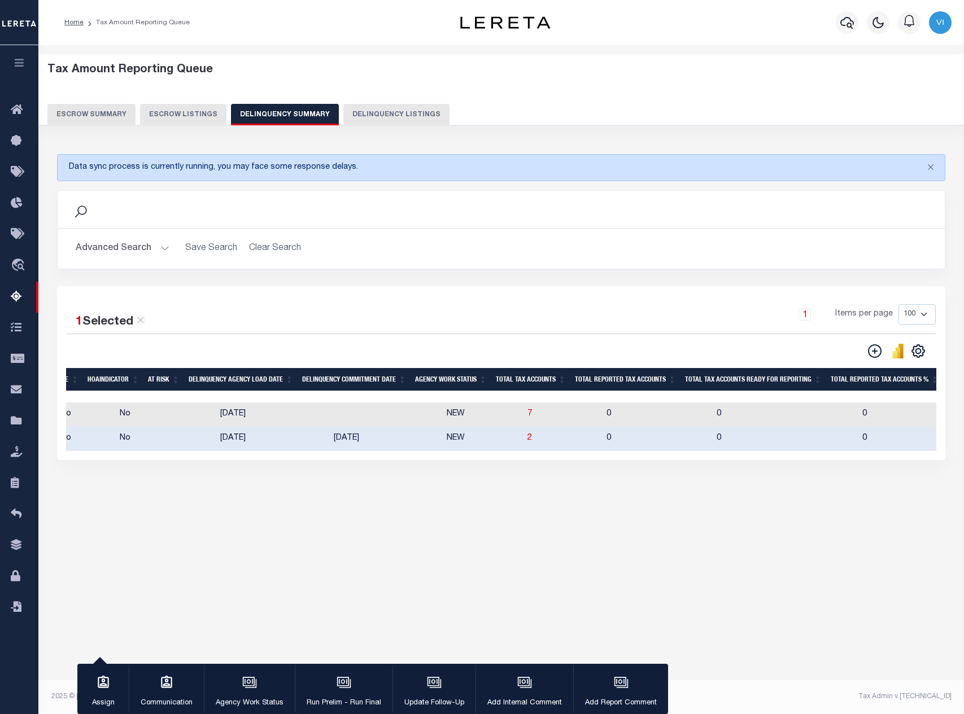
click at [366, 450] on td "[DATE]" at bounding box center [385, 439] width 113 height 24
checkbox input "false"
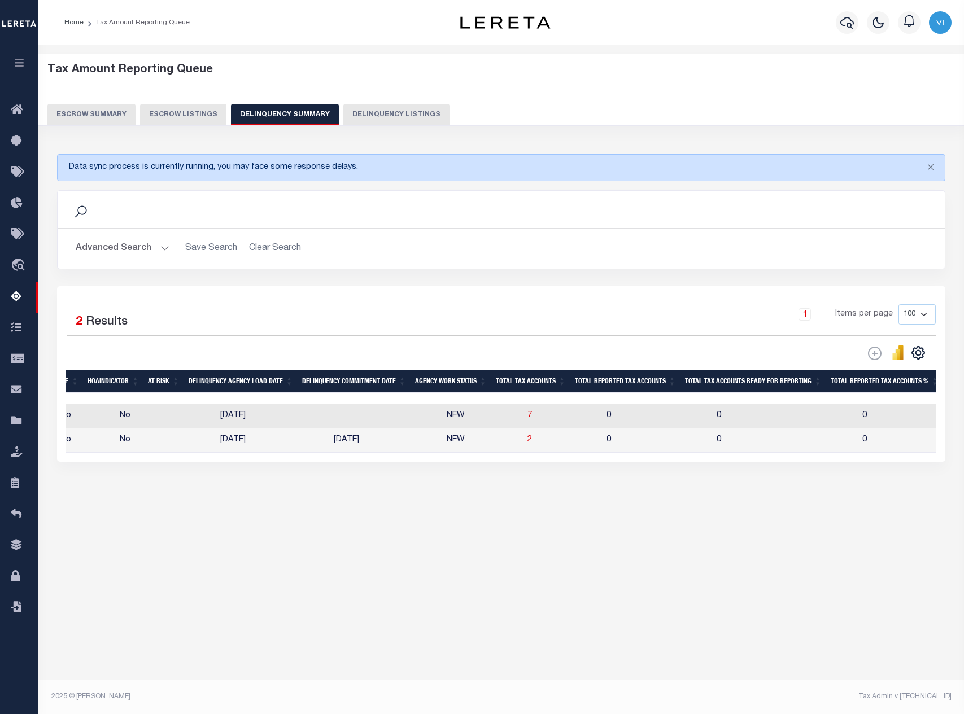
drag, startPoint x: 355, startPoint y: 454, endPoint x: 151, endPoint y: 469, distance: 204.8
click at [151, 462] on div "1 Selected 2 Results 1 Items per page 25 100 200 500 1000" at bounding box center [501, 374] width 888 height 176
click at [259, 526] on div "Tax Amount Reporting Queue Escrow Summary Escrow Listings In" at bounding box center [501, 292] width 918 height 473
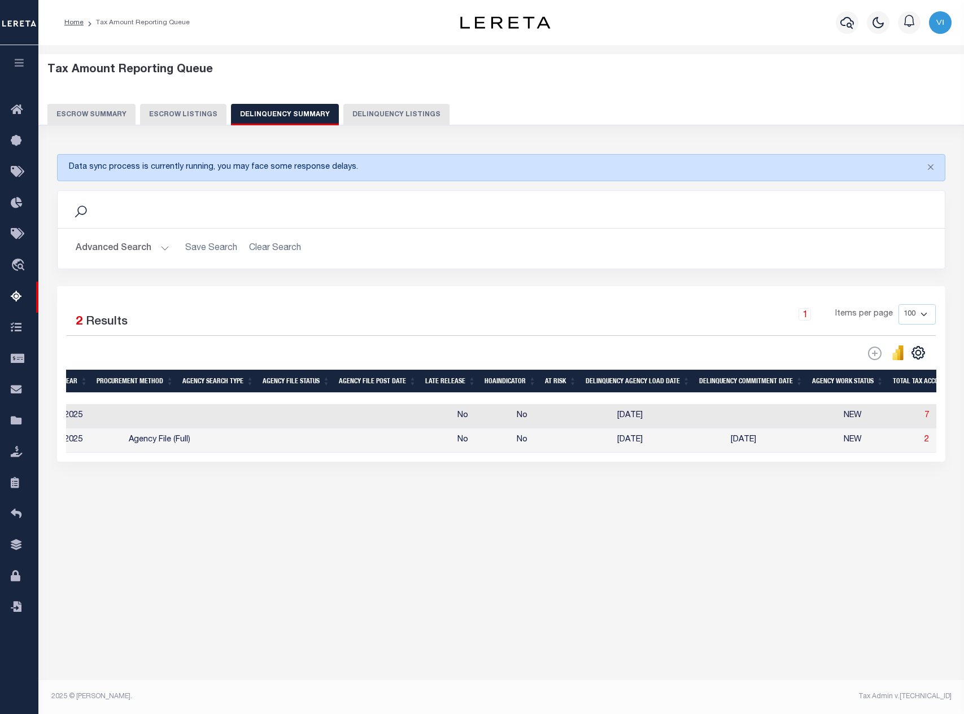
scroll to position [0, 60]
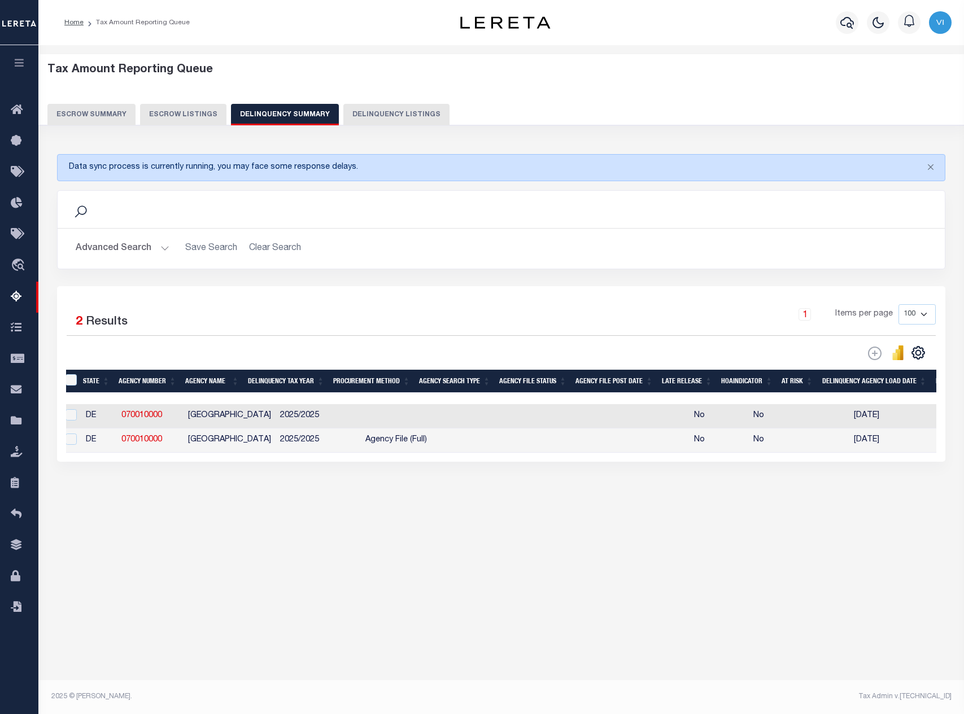
click at [142, 244] on button "Advanced Search" at bounding box center [123, 249] width 94 height 22
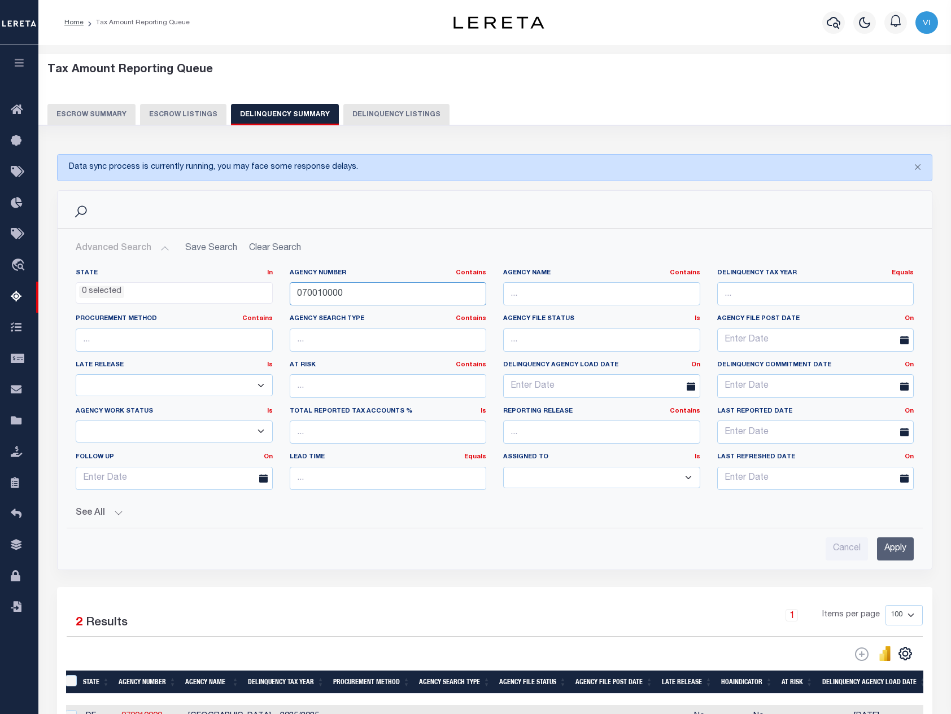
click at [404, 292] on input "070010000" at bounding box center [388, 293] width 197 height 23
paste input "217"
type input "070010217"
click at [899, 549] on input "Apply" at bounding box center [895, 548] width 37 height 23
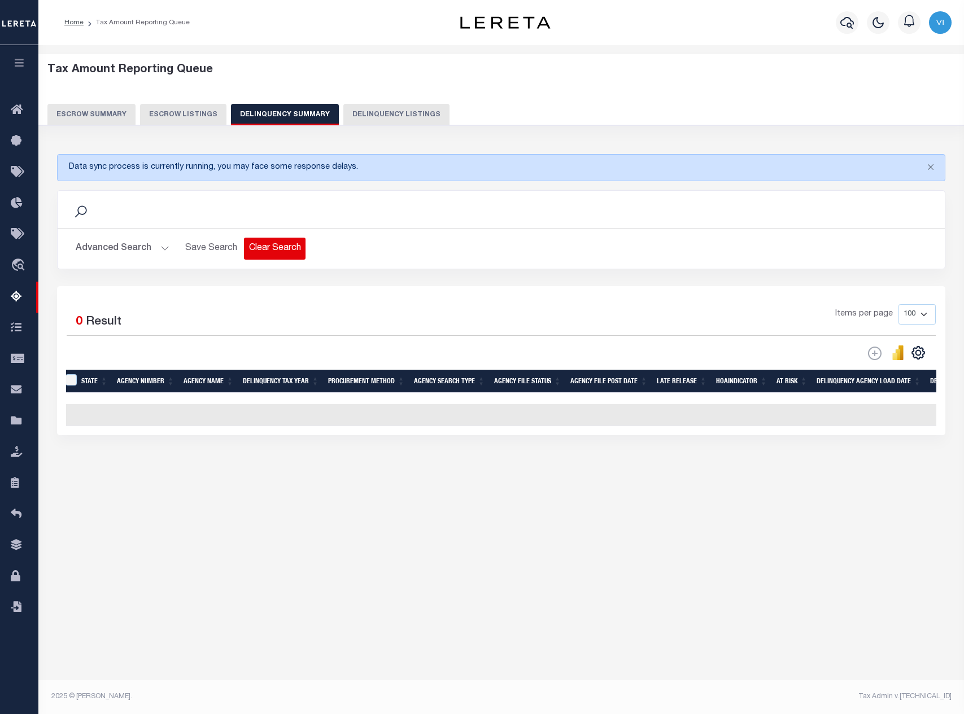
click at [252, 248] on button "Clear Search" at bounding box center [275, 249] width 62 height 22
select select
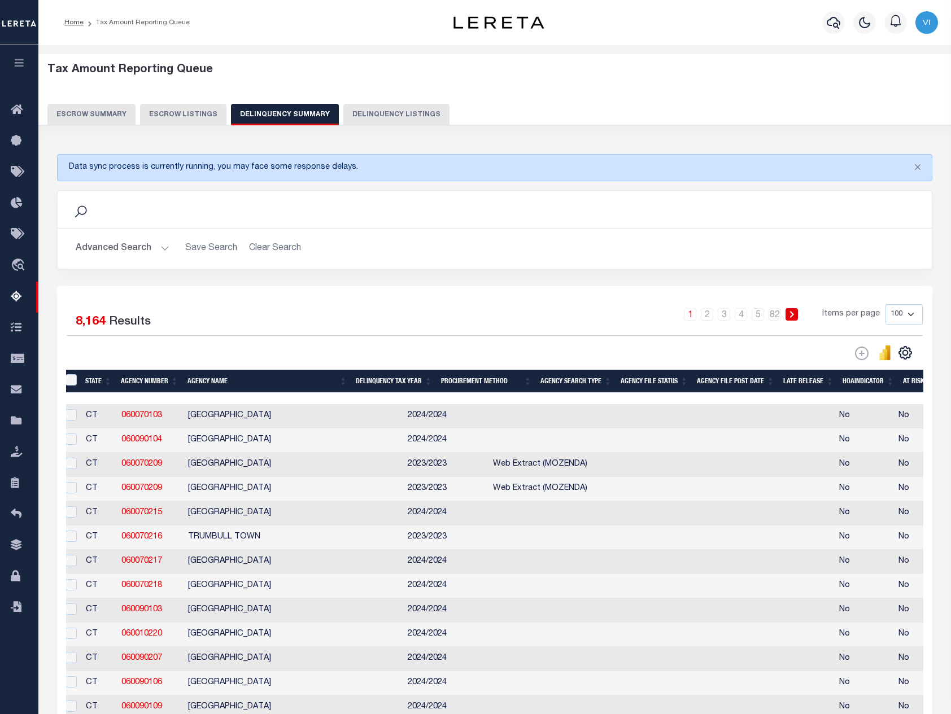
click at [141, 251] on button "Advanced Search" at bounding box center [123, 249] width 94 height 22
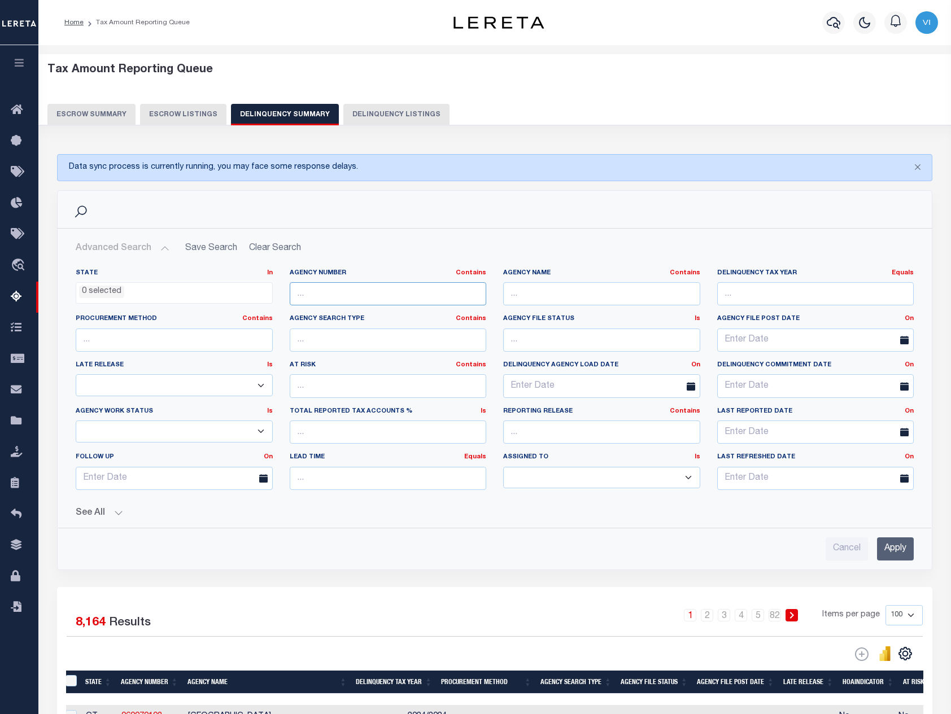
click at [439, 292] on input "text" at bounding box center [388, 293] width 197 height 23
paste input "460240000"
type input "460240000"
click at [905, 559] on input "Apply" at bounding box center [895, 548] width 37 height 23
